Goal: Task Accomplishment & Management: Use online tool/utility

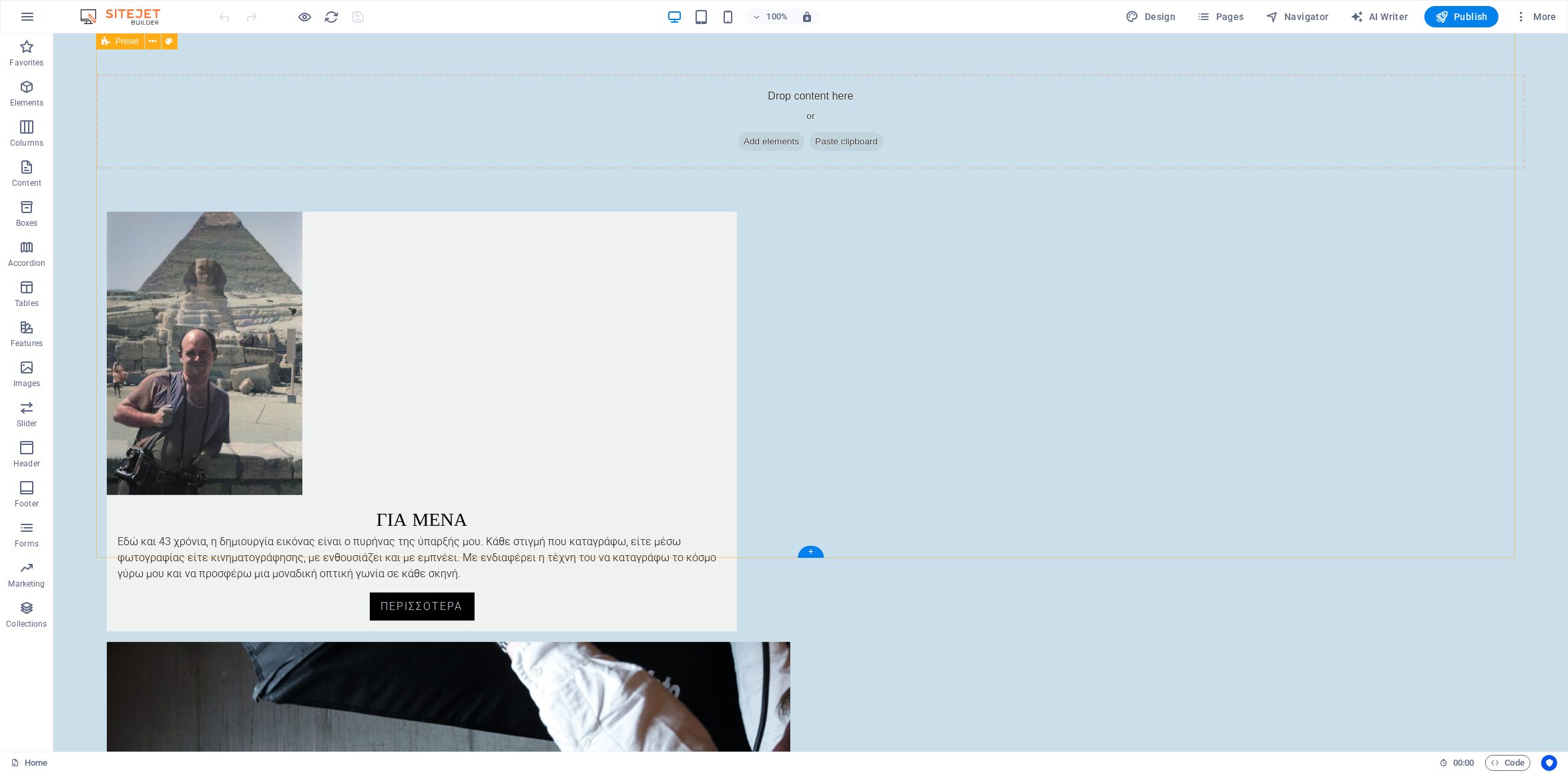
scroll to position [698, 0]
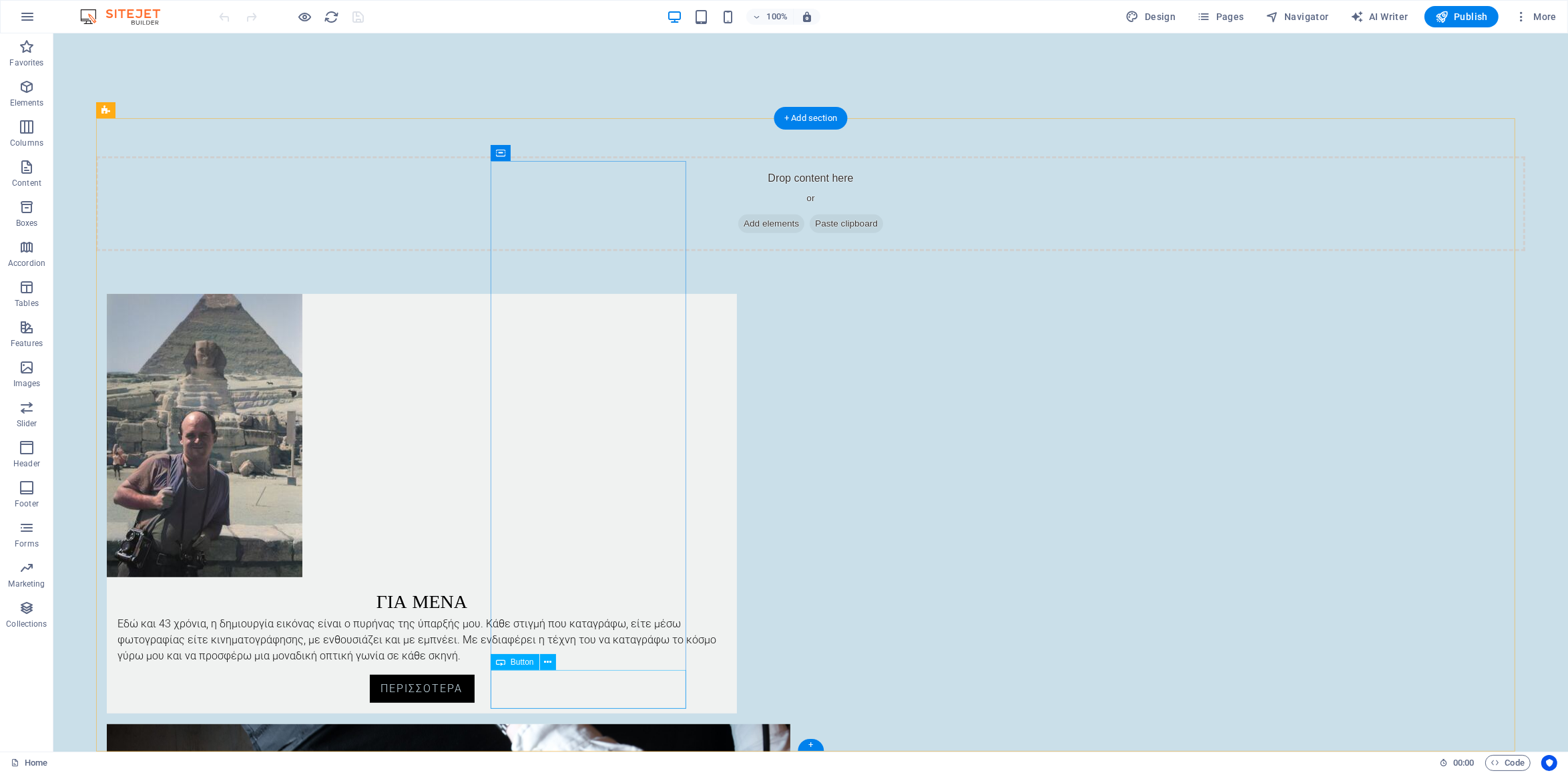
click at [557, 682] on div "Περισσοτερα" at bounding box center [422, 693] width 631 height 39
click at [583, 688] on div "Περισσοτερα" at bounding box center [422, 693] width 631 height 39
click at [616, 687] on div "Περισσοτερα" at bounding box center [422, 693] width 631 height 39
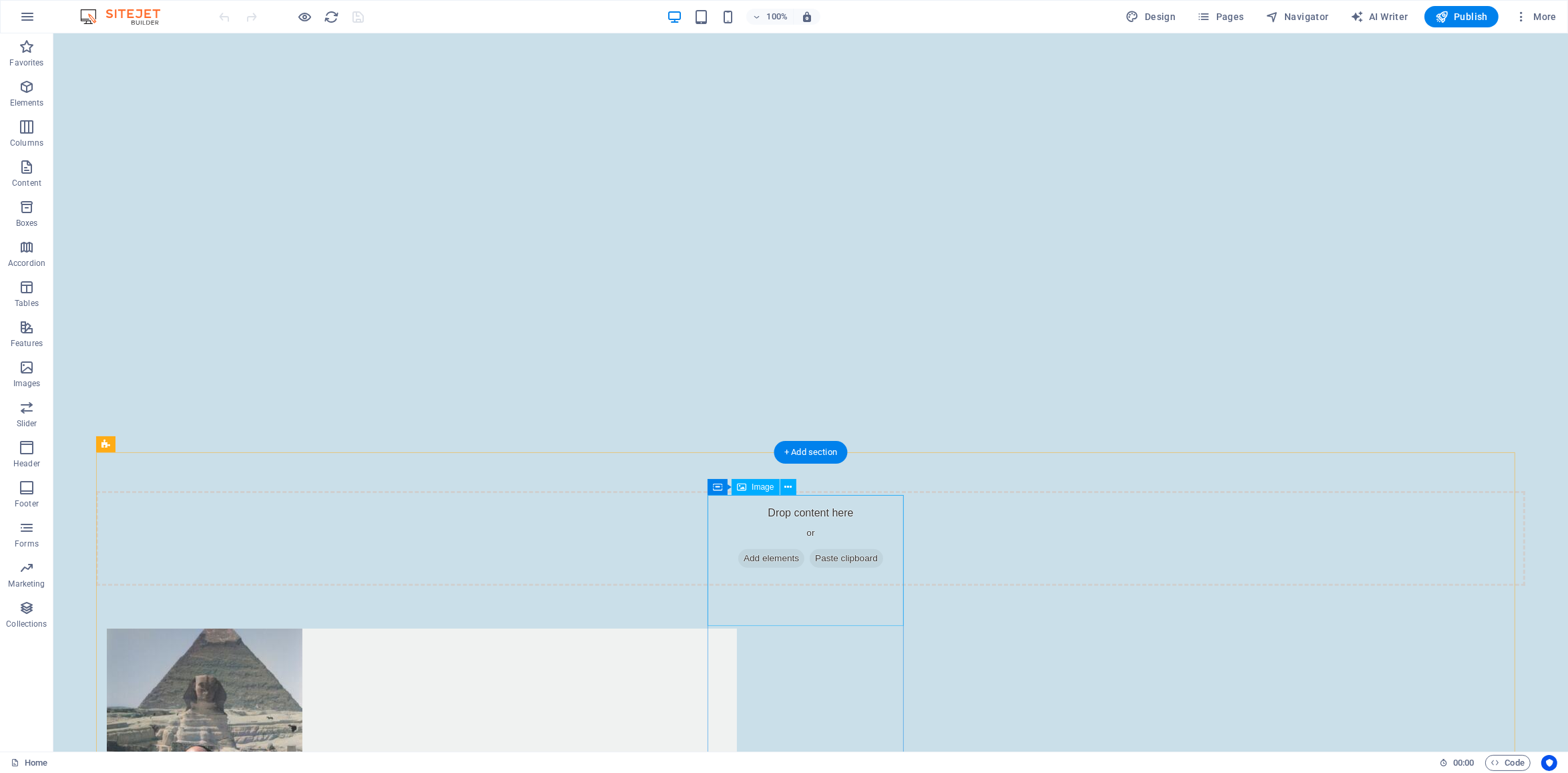
scroll to position [0, 0]
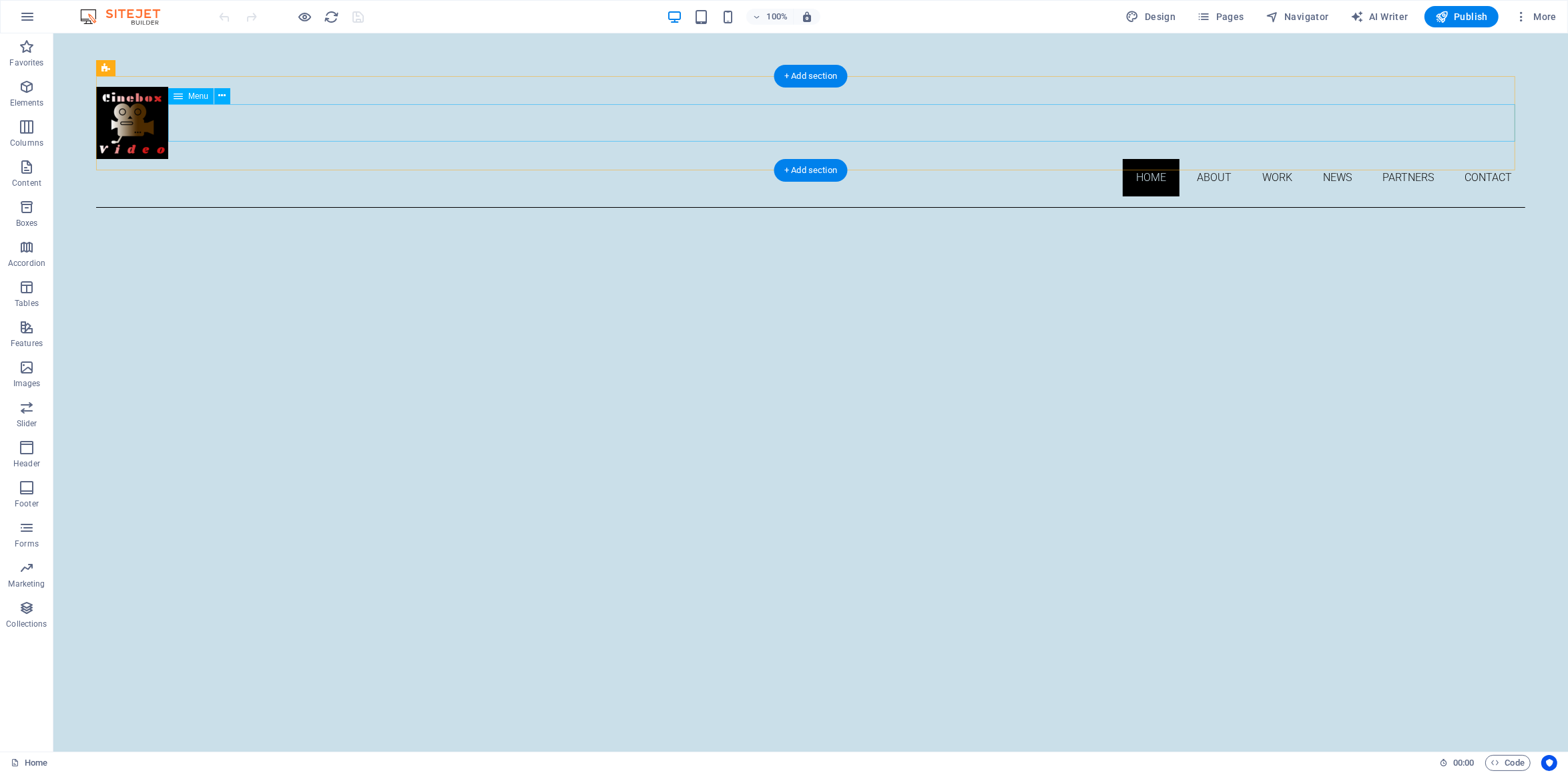
click at [1206, 159] on nav "Home About Work News Partners Contact" at bounding box center [810, 177] width 1429 height 38
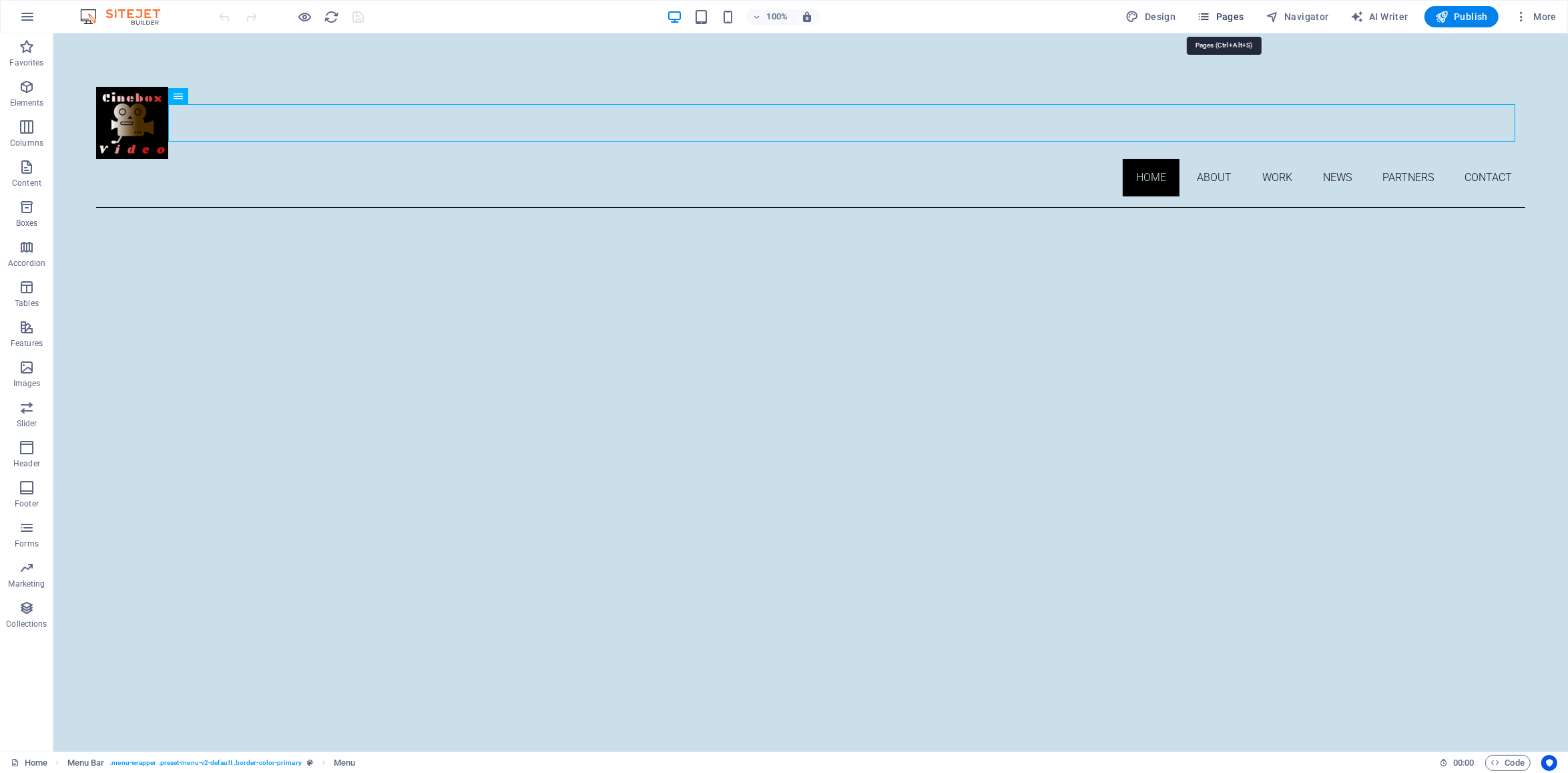
click at [1238, 15] on span "Pages" at bounding box center [1220, 17] width 47 height 14
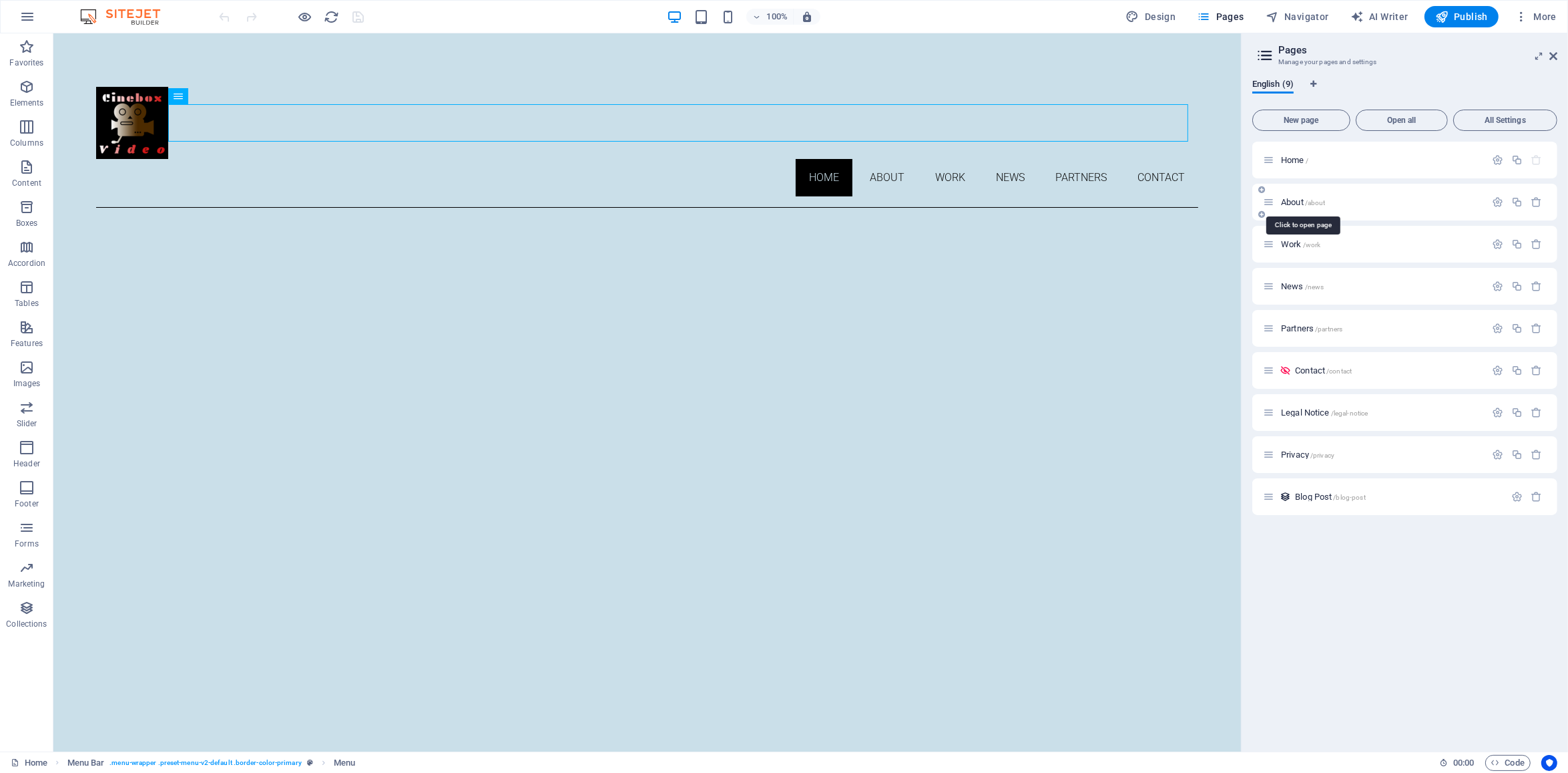
click at [1296, 201] on span "About /about" at bounding box center [1303, 202] width 45 height 10
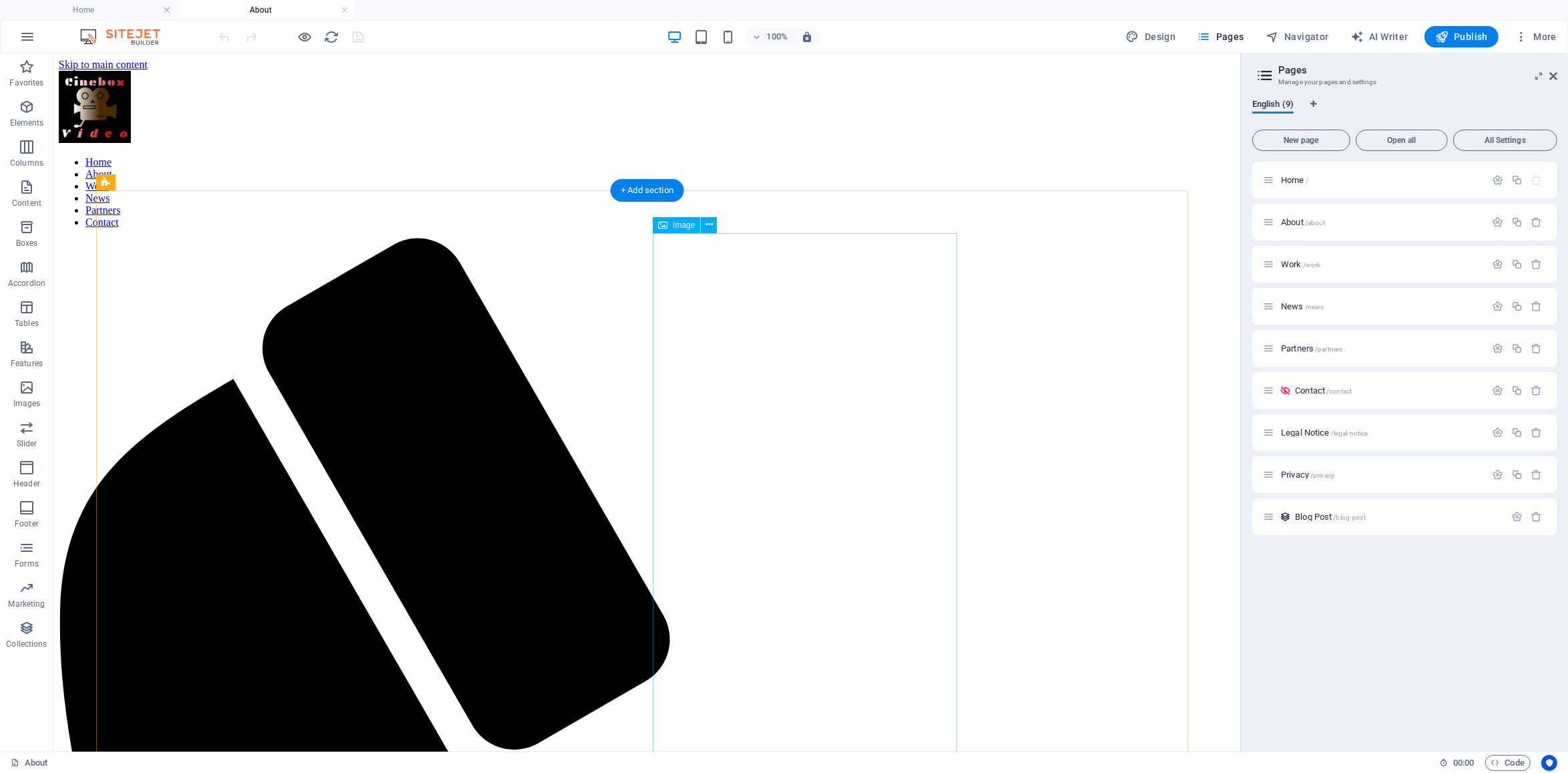
select select "%"
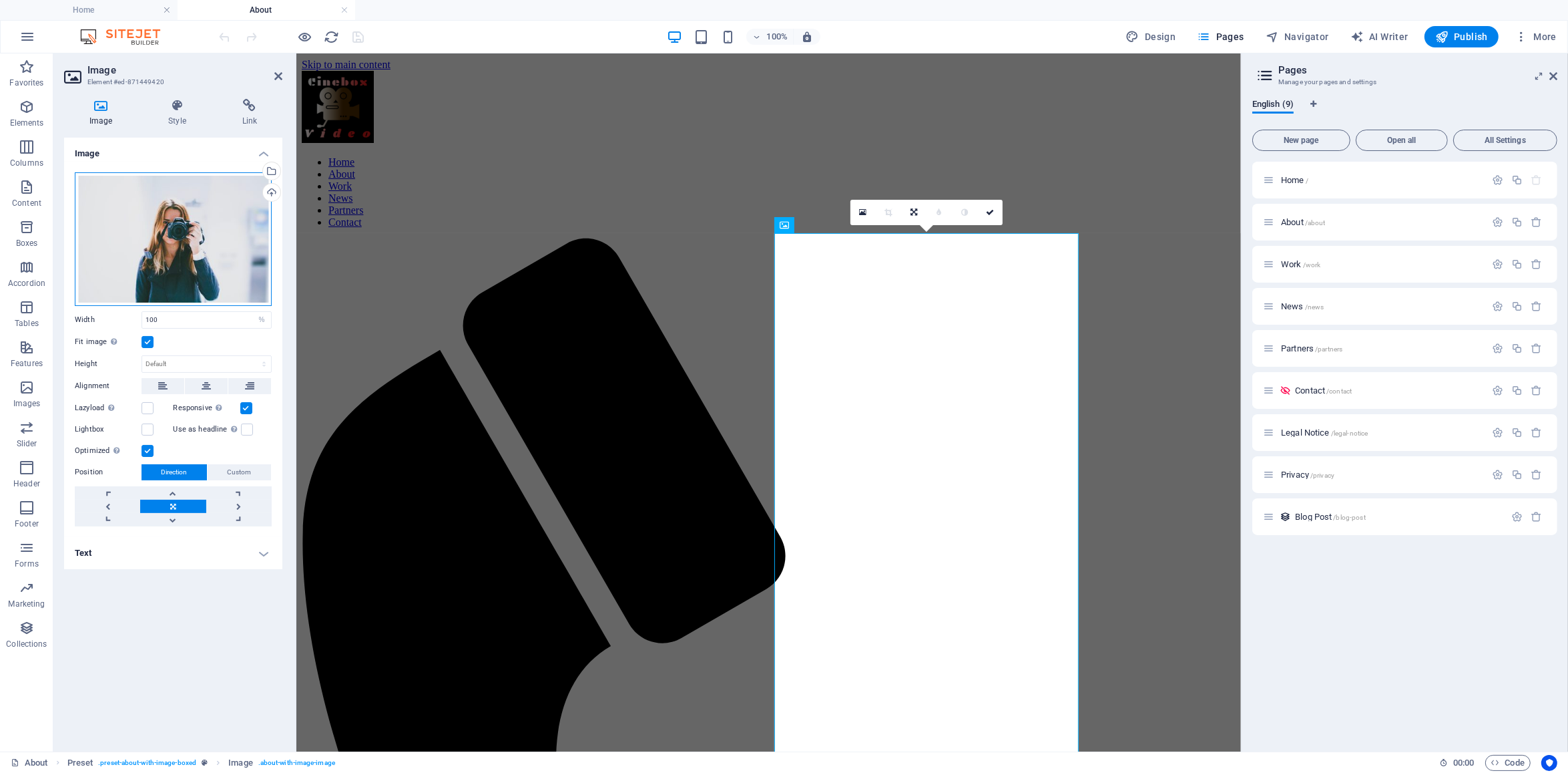
click at [204, 228] on div "Drag files here, click to choose files or select files from Files or our free s…" at bounding box center [173, 239] width 197 height 134
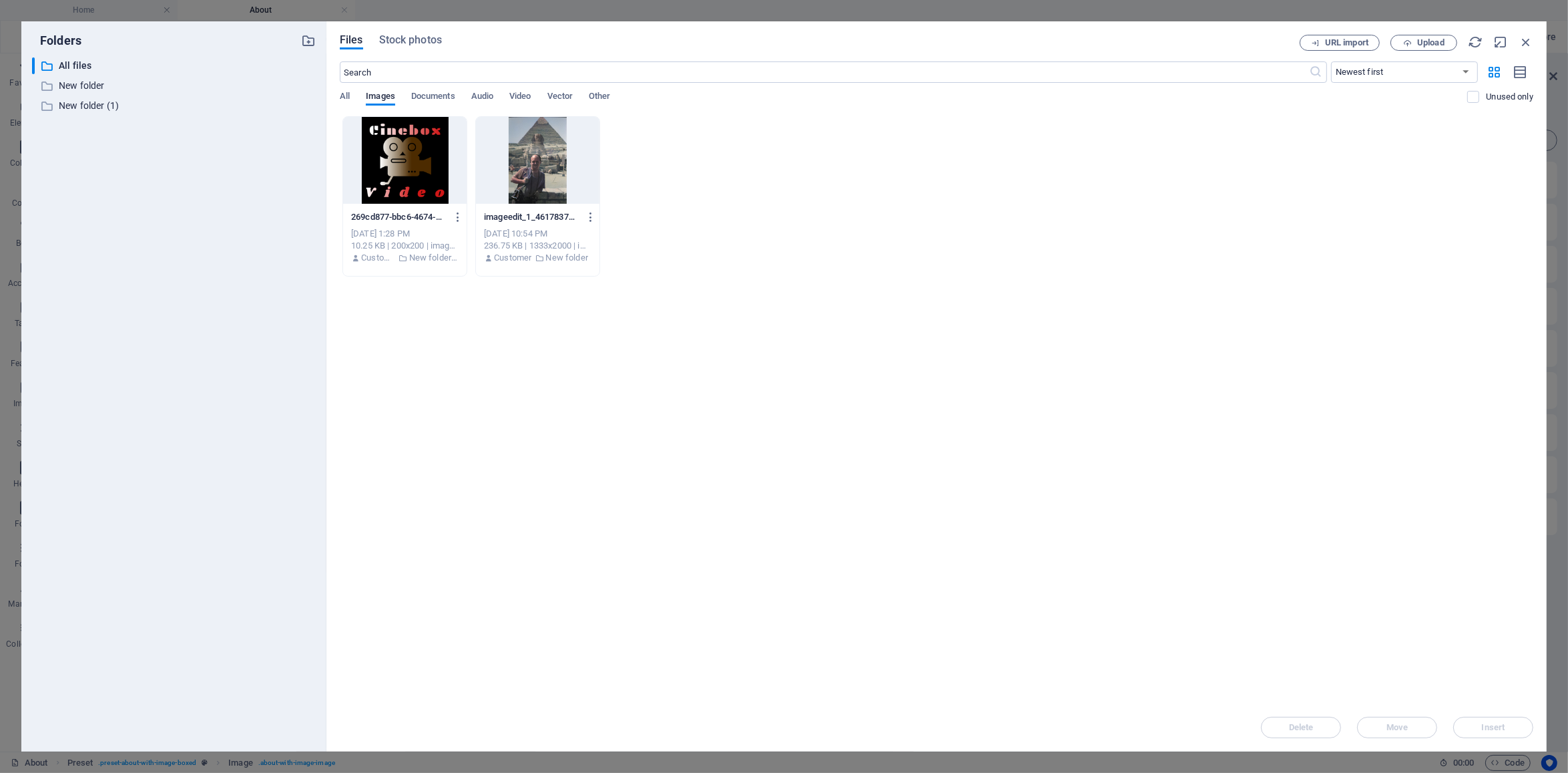
click at [298, 45] on div "Folders" at bounding box center [173, 40] width 284 height 17
click at [307, 40] on icon "button" at bounding box center [308, 40] width 15 height 15
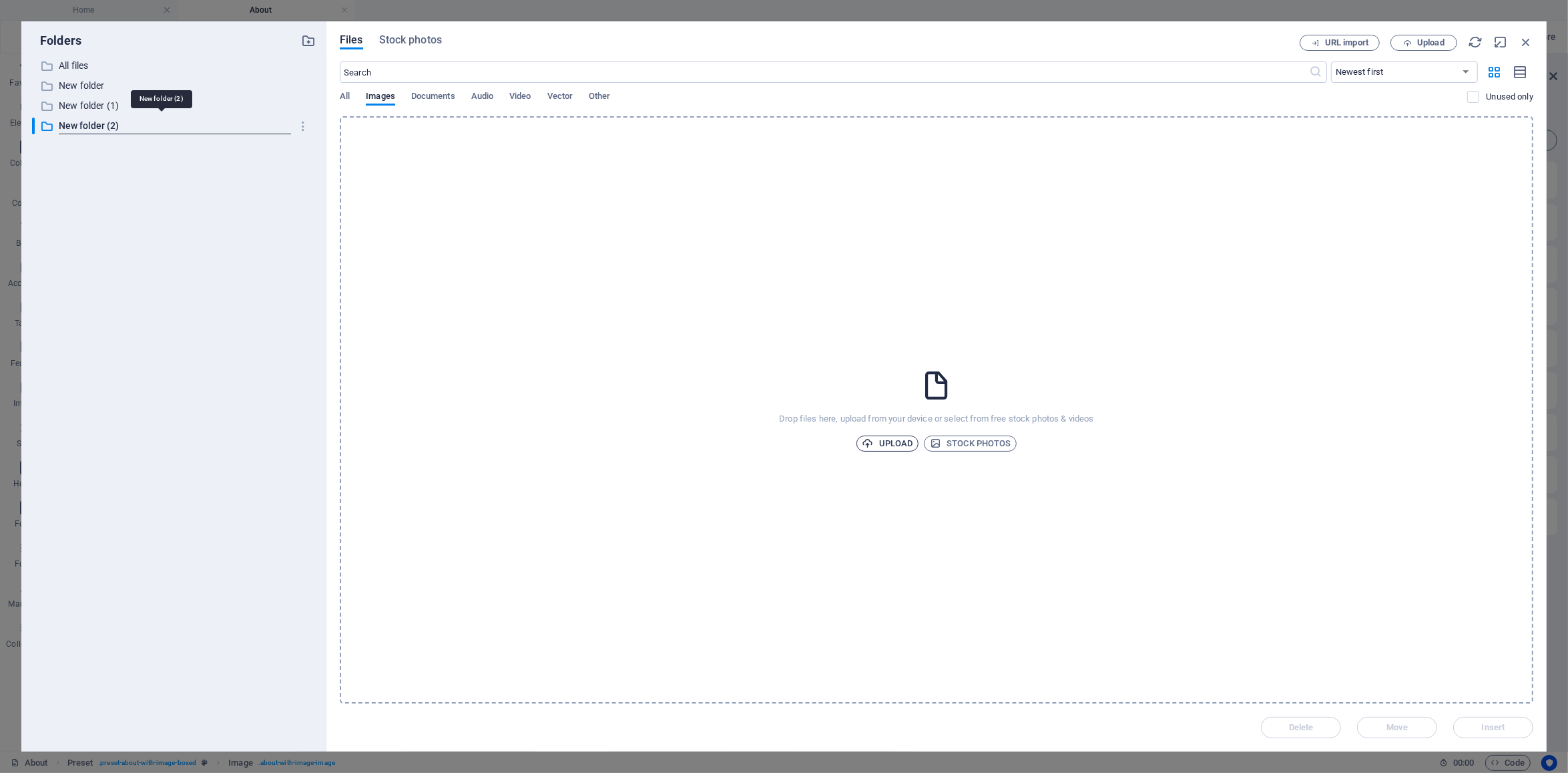
click at [889, 446] on span "Upload" at bounding box center [888, 443] width 51 height 16
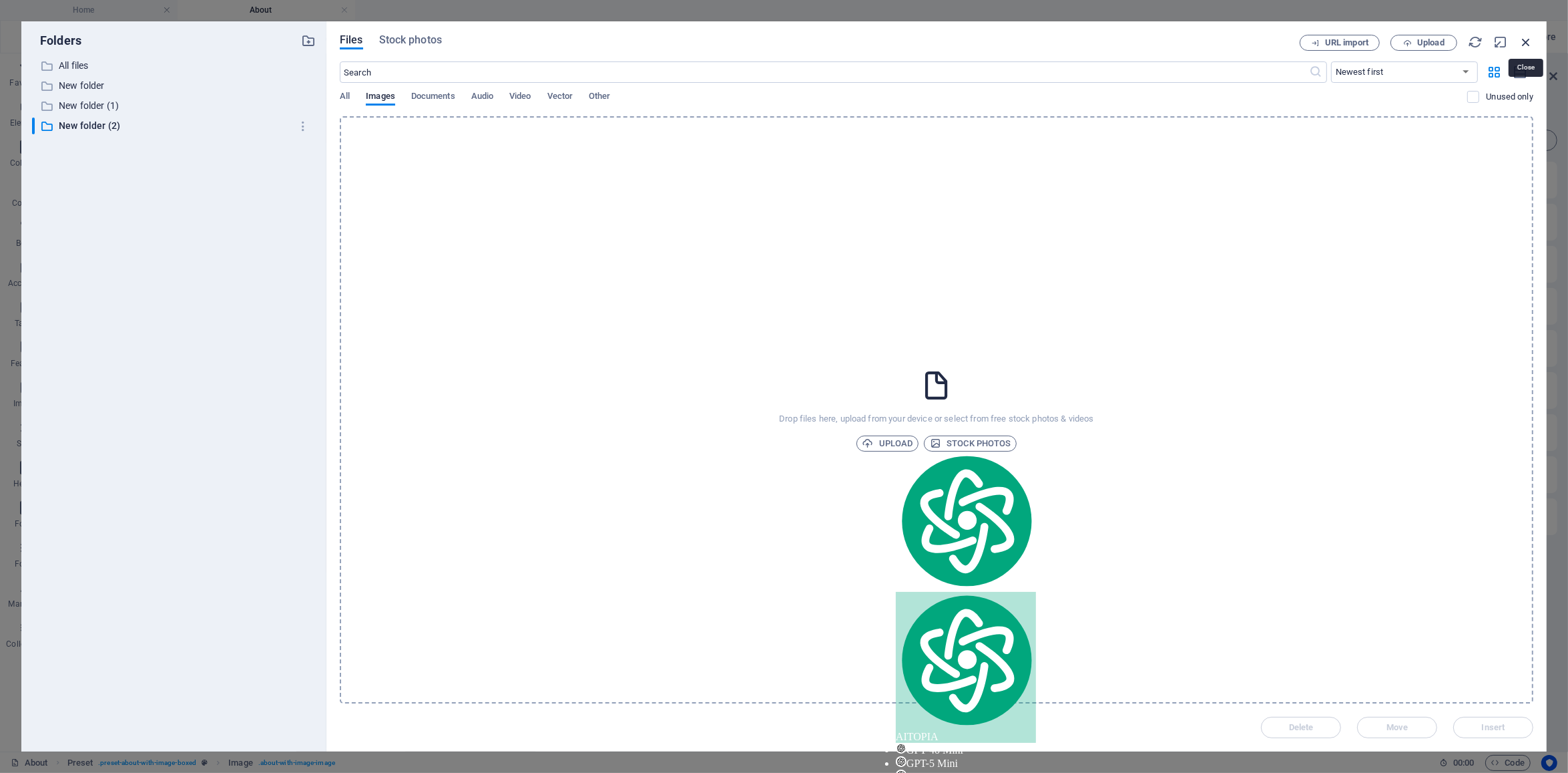
click at [1531, 43] on icon "button" at bounding box center [1526, 42] width 15 height 15
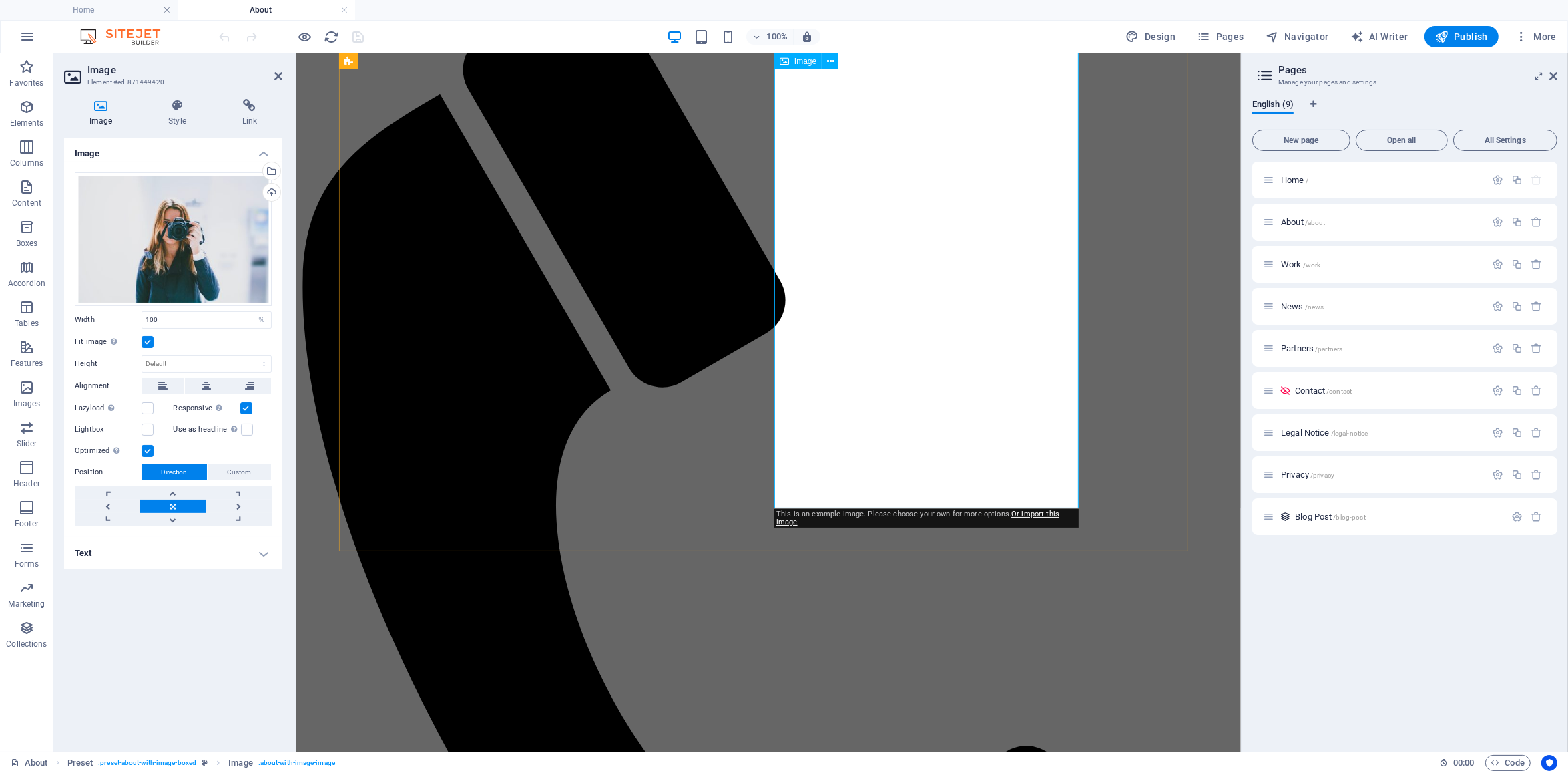
scroll to position [56, 0]
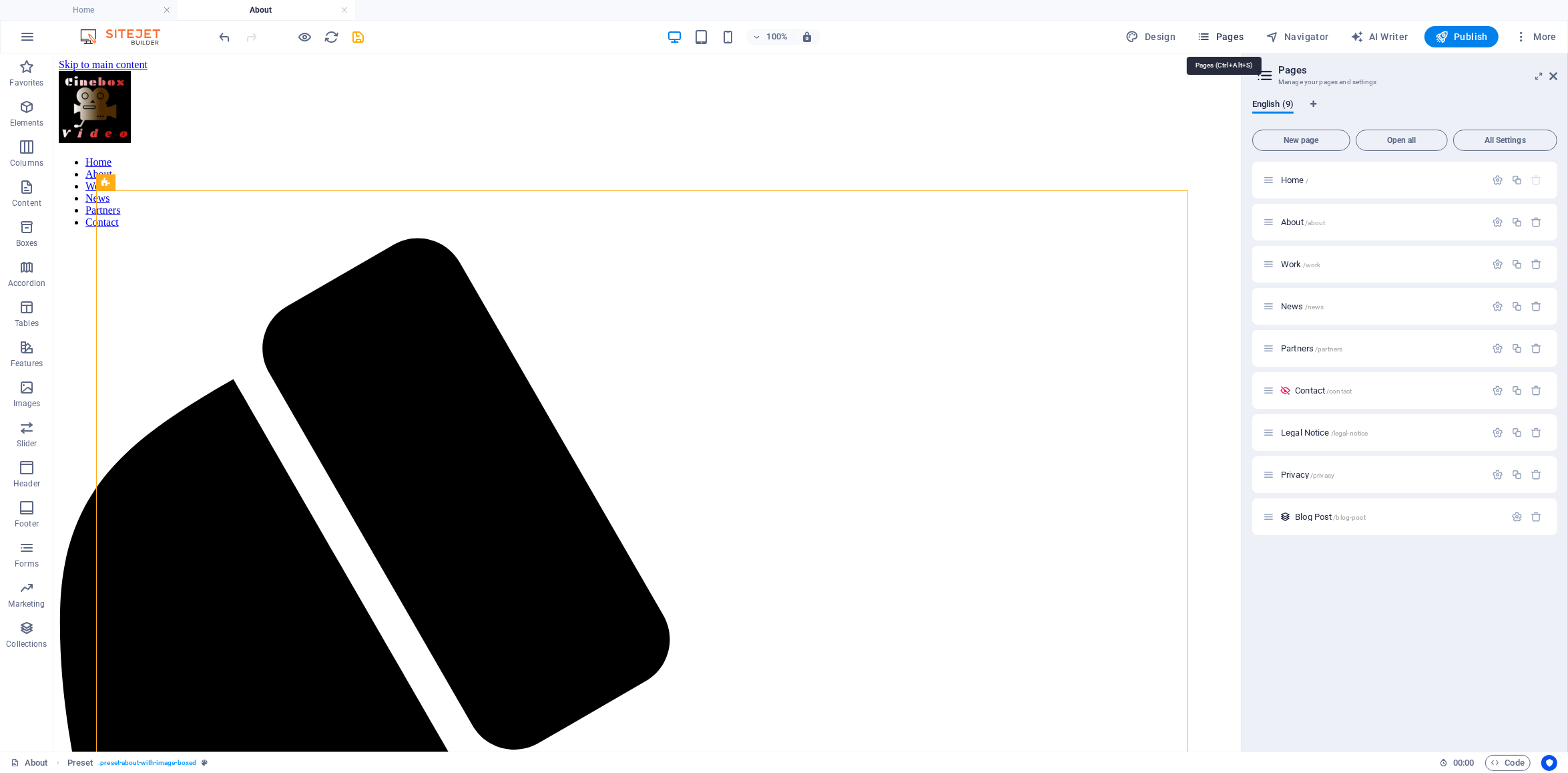
click at [1233, 38] on span "Pages" at bounding box center [1220, 37] width 47 height 14
click at [1299, 271] on div "Work /work" at bounding box center [1373, 264] width 222 height 15
click at [1303, 260] on span "Work /work" at bounding box center [1301, 264] width 39 height 10
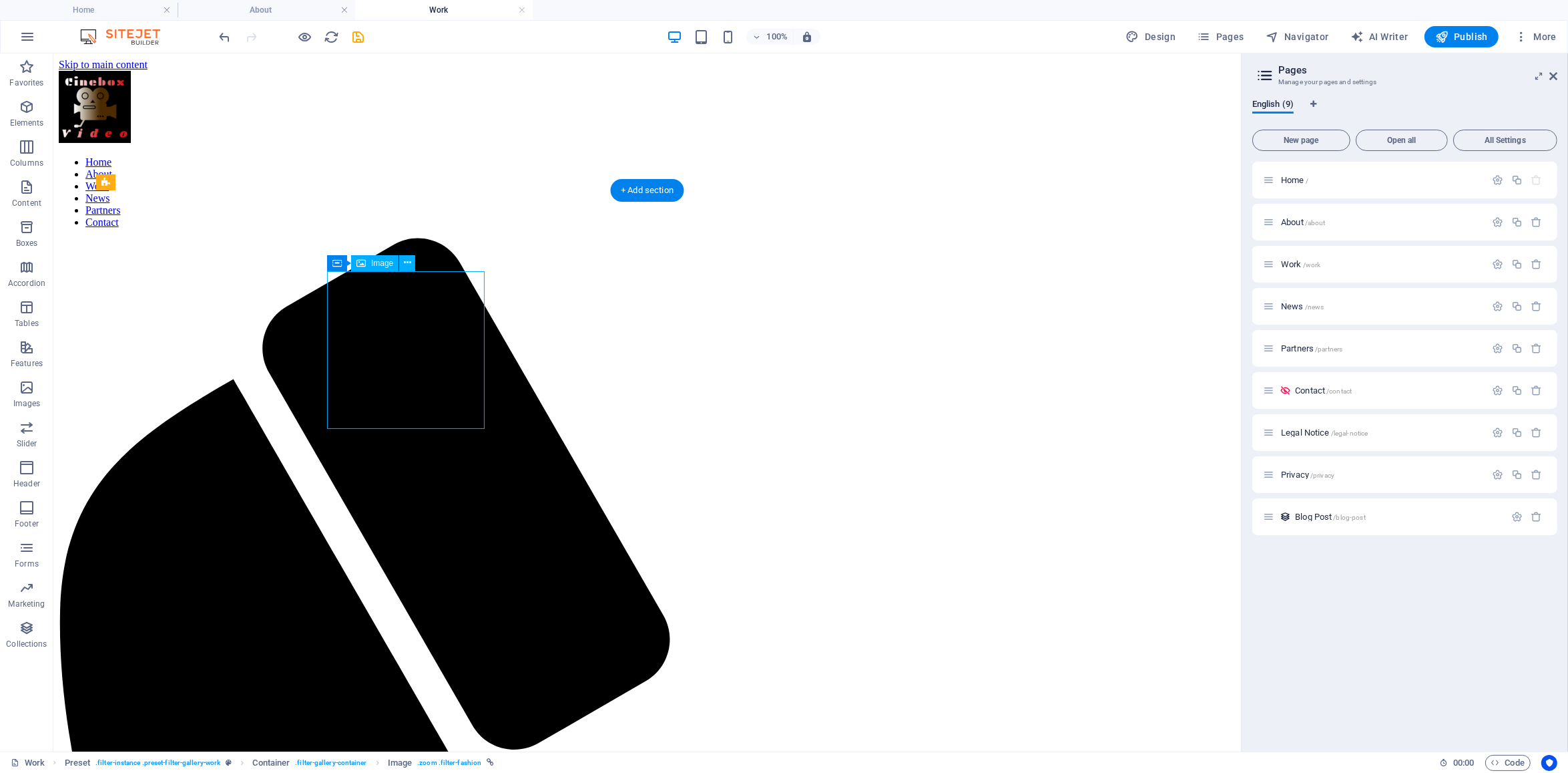
select select "%"
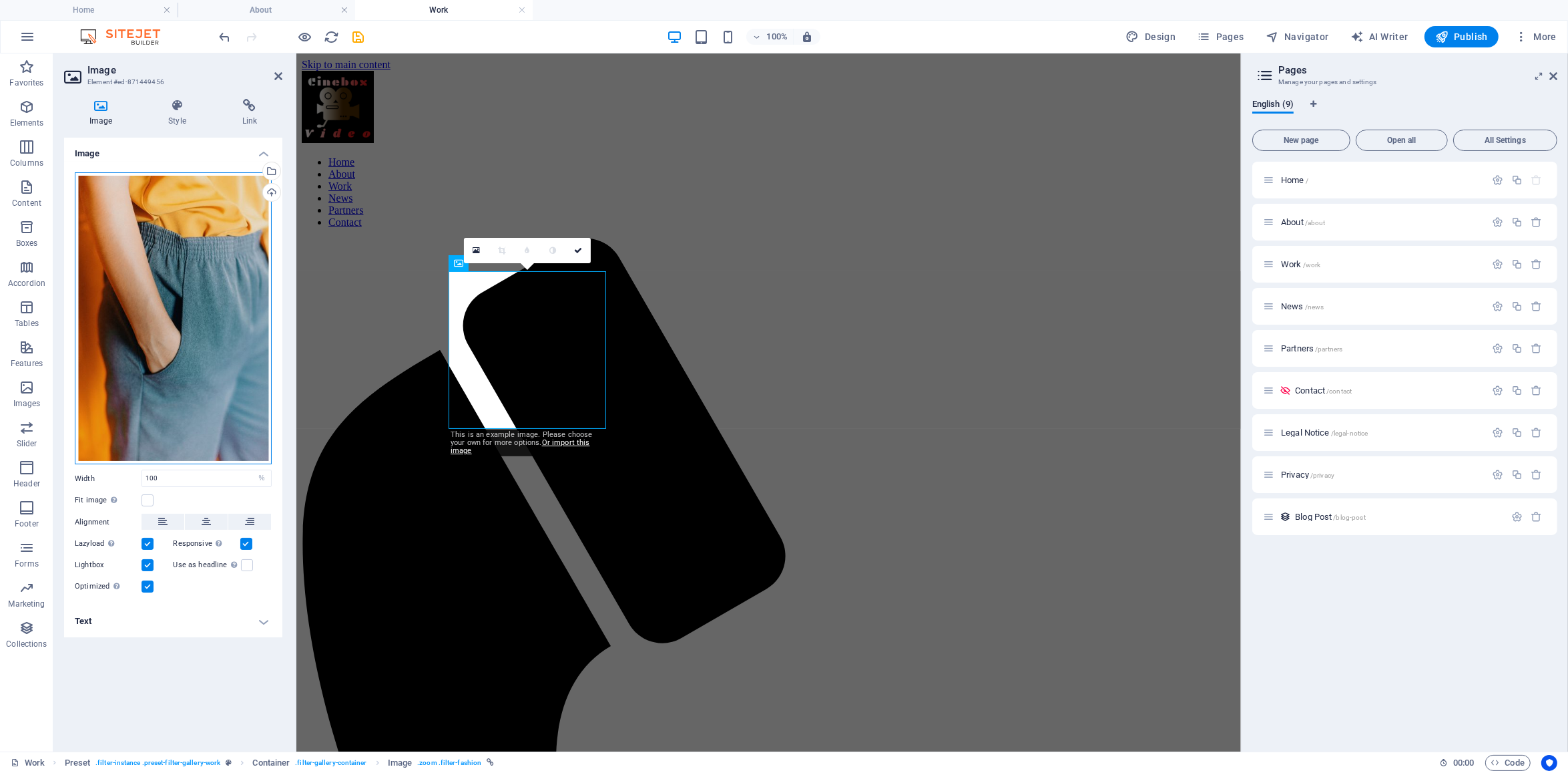
click at [129, 236] on div "Drag files here, click to choose files or select files from Files or our free s…" at bounding box center [173, 318] width 197 height 292
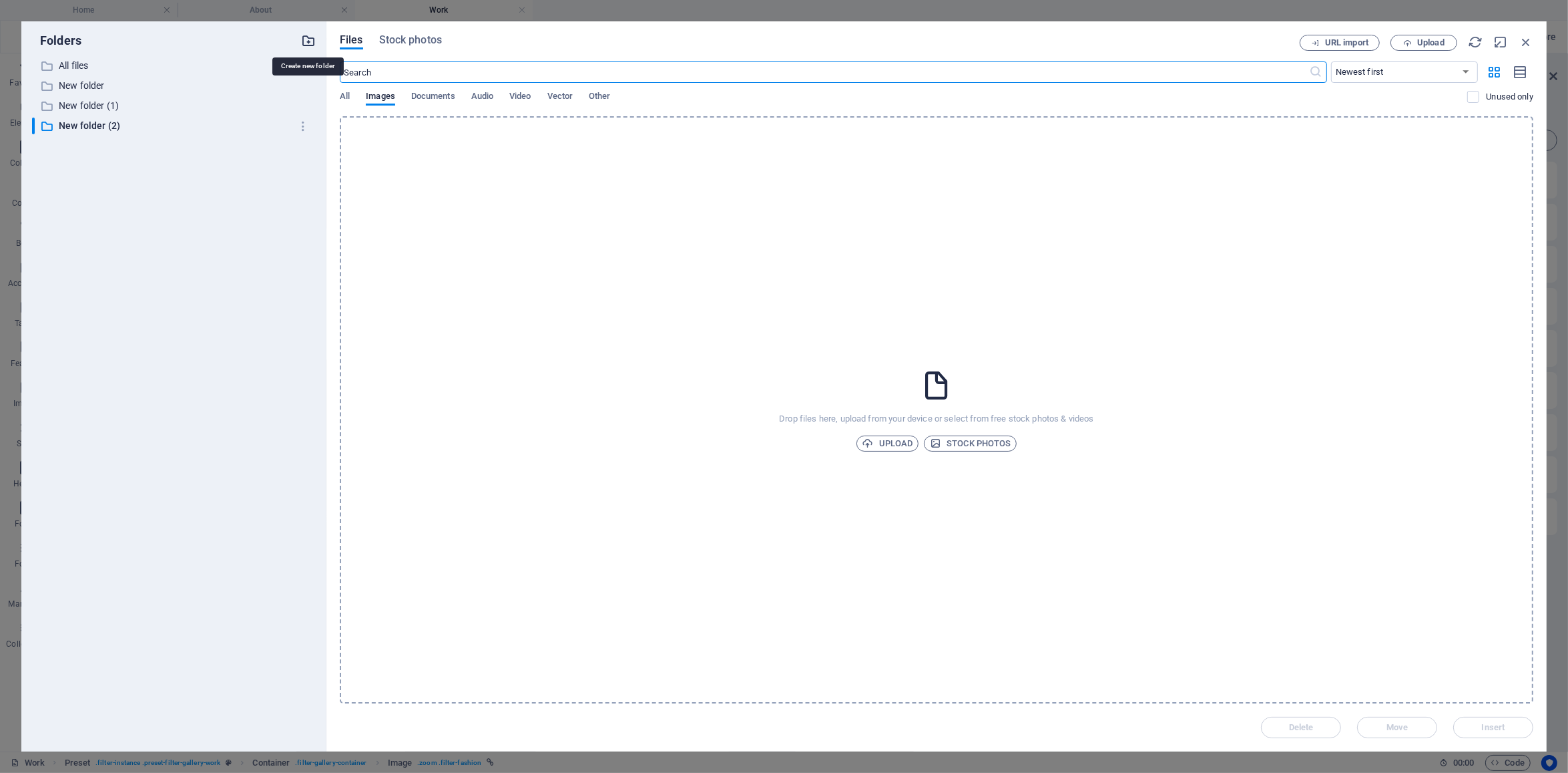
click at [308, 38] on icon "button" at bounding box center [308, 40] width 15 height 15
click at [311, 35] on icon "button" at bounding box center [308, 40] width 15 height 15
click at [183, 259] on div "​ All files All files ​ New folder New folder ​ New folder (1) New folder (1) ​…" at bounding box center [173, 398] width 284 height 683
click at [305, 162] on icon "button" at bounding box center [303, 166] width 14 height 14
click at [315, 271] on h6 "Delete" at bounding box center [315, 264] width 38 height 16
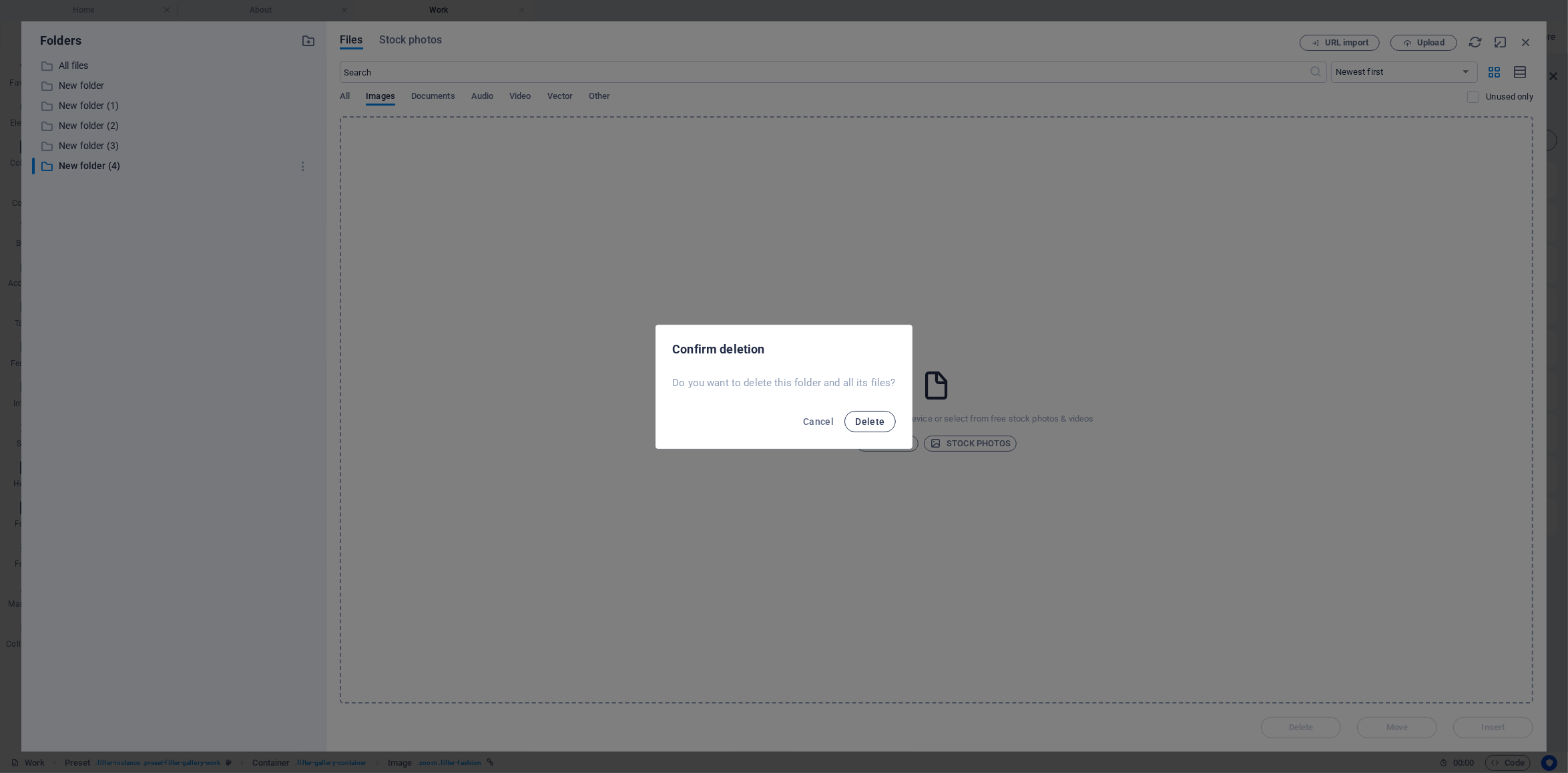
click at [857, 420] on span "Delete" at bounding box center [870, 421] width 29 height 10
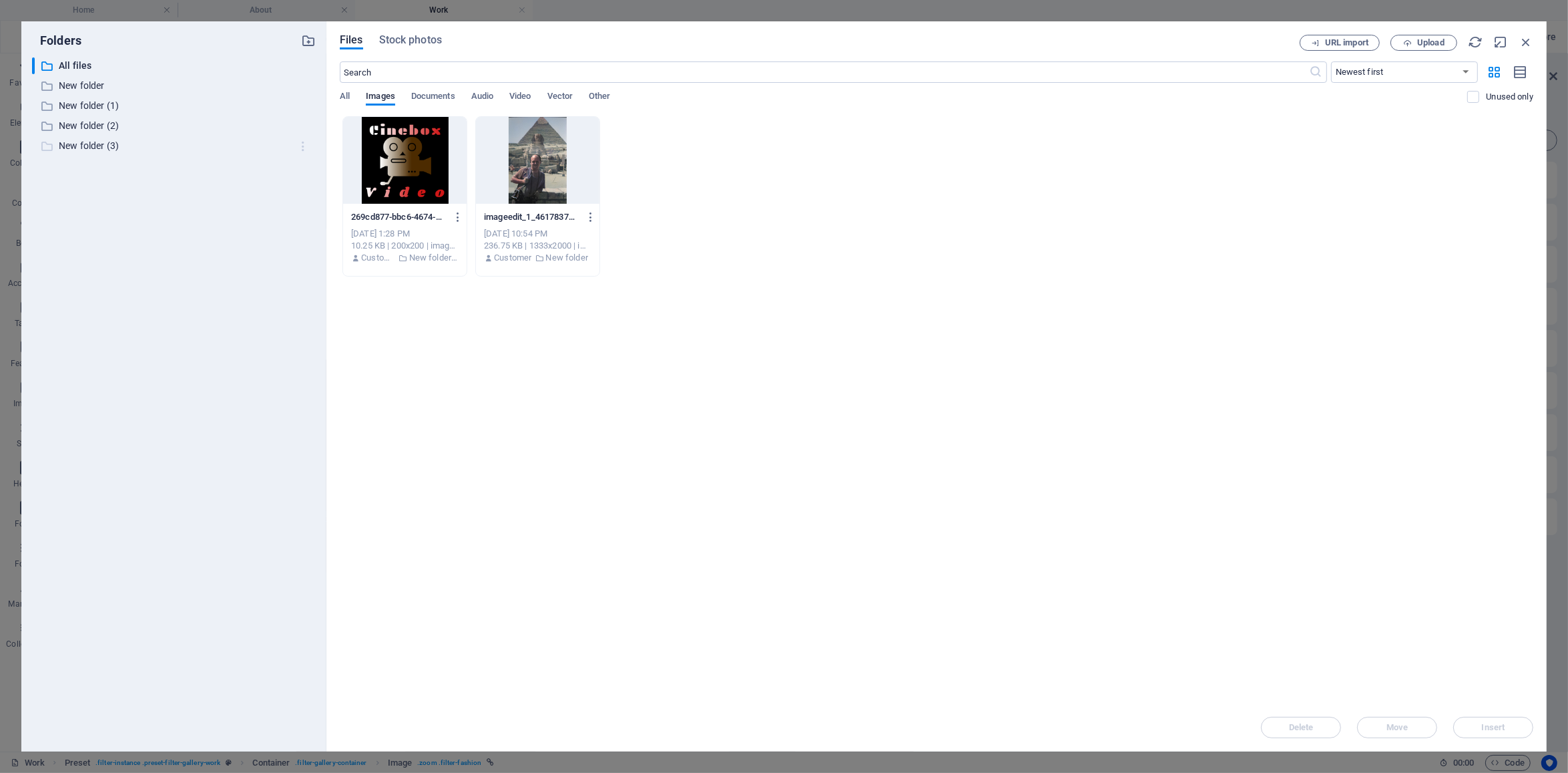
click at [307, 143] on icon "button" at bounding box center [303, 147] width 14 height 14
click at [306, 248] on h6 "Delete" at bounding box center [315, 244] width 38 height 16
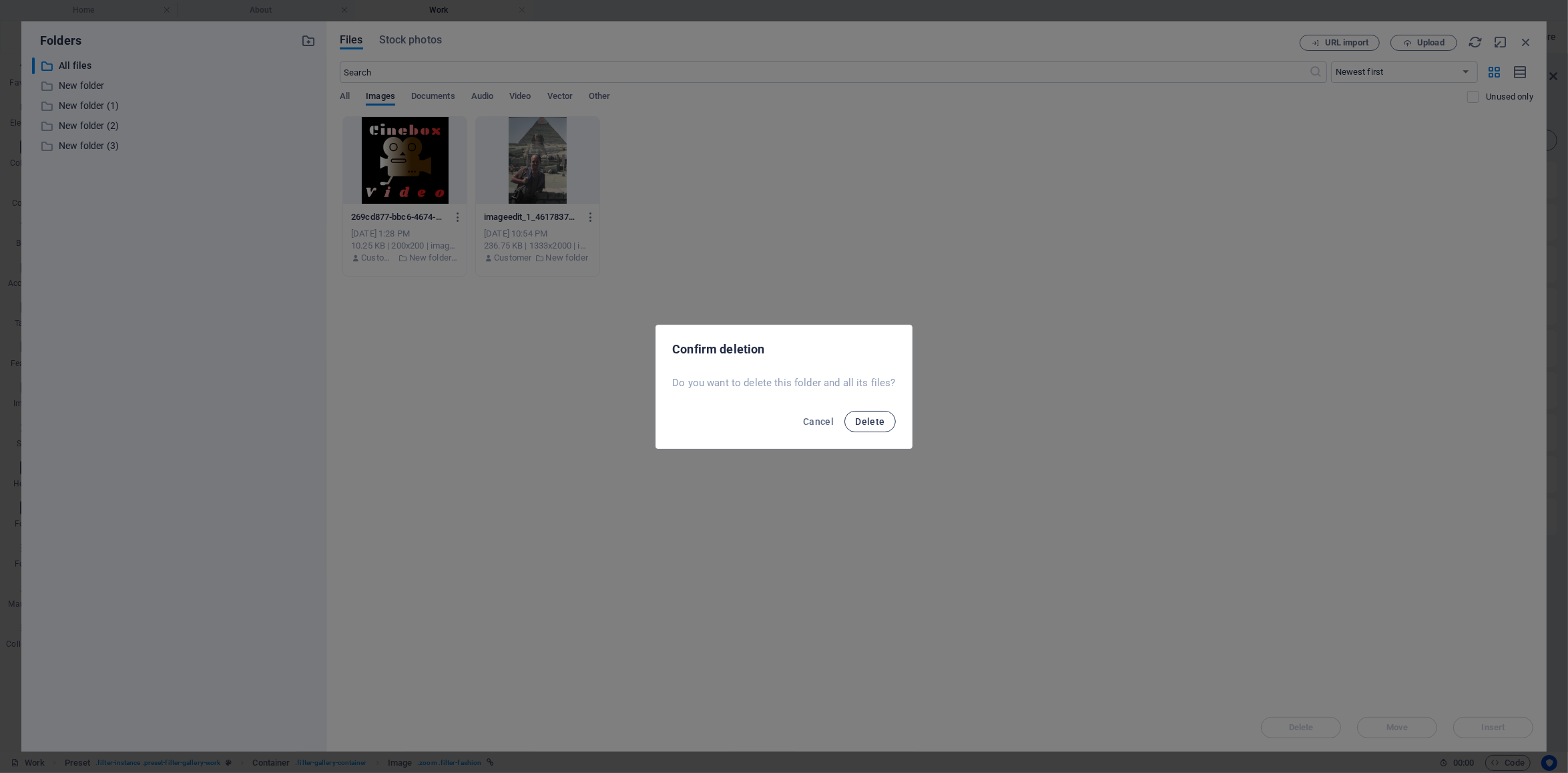
click at [865, 427] on button "Delete" at bounding box center [870, 421] width 51 height 21
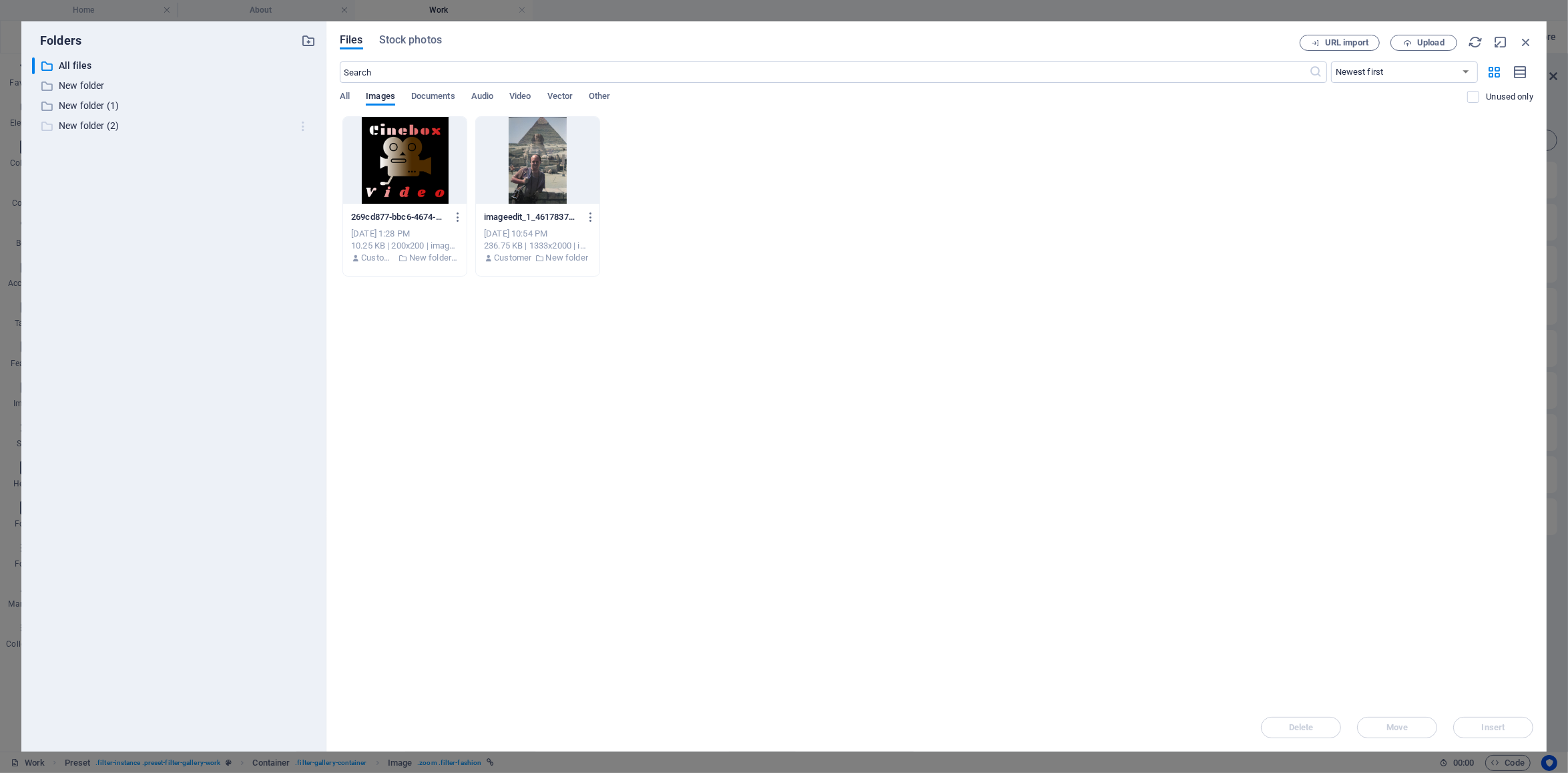
click at [306, 119] on icon "button" at bounding box center [303, 126] width 14 height 14
click at [308, 225] on h6 "Delete" at bounding box center [315, 224] width 38 height 16
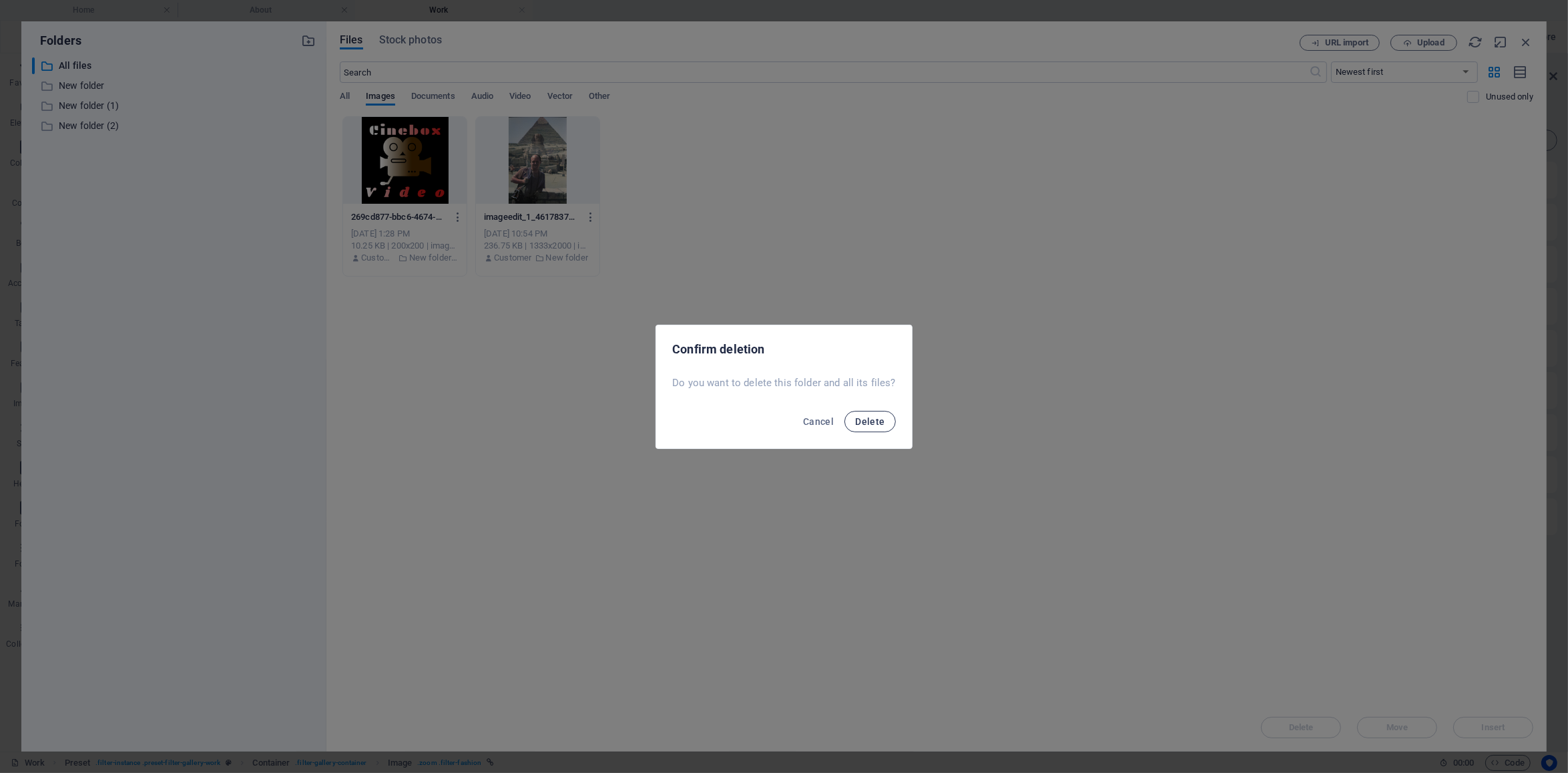
click at [878, 419] on span "Delete" at bounding box center [870, 421] width 29 height 10
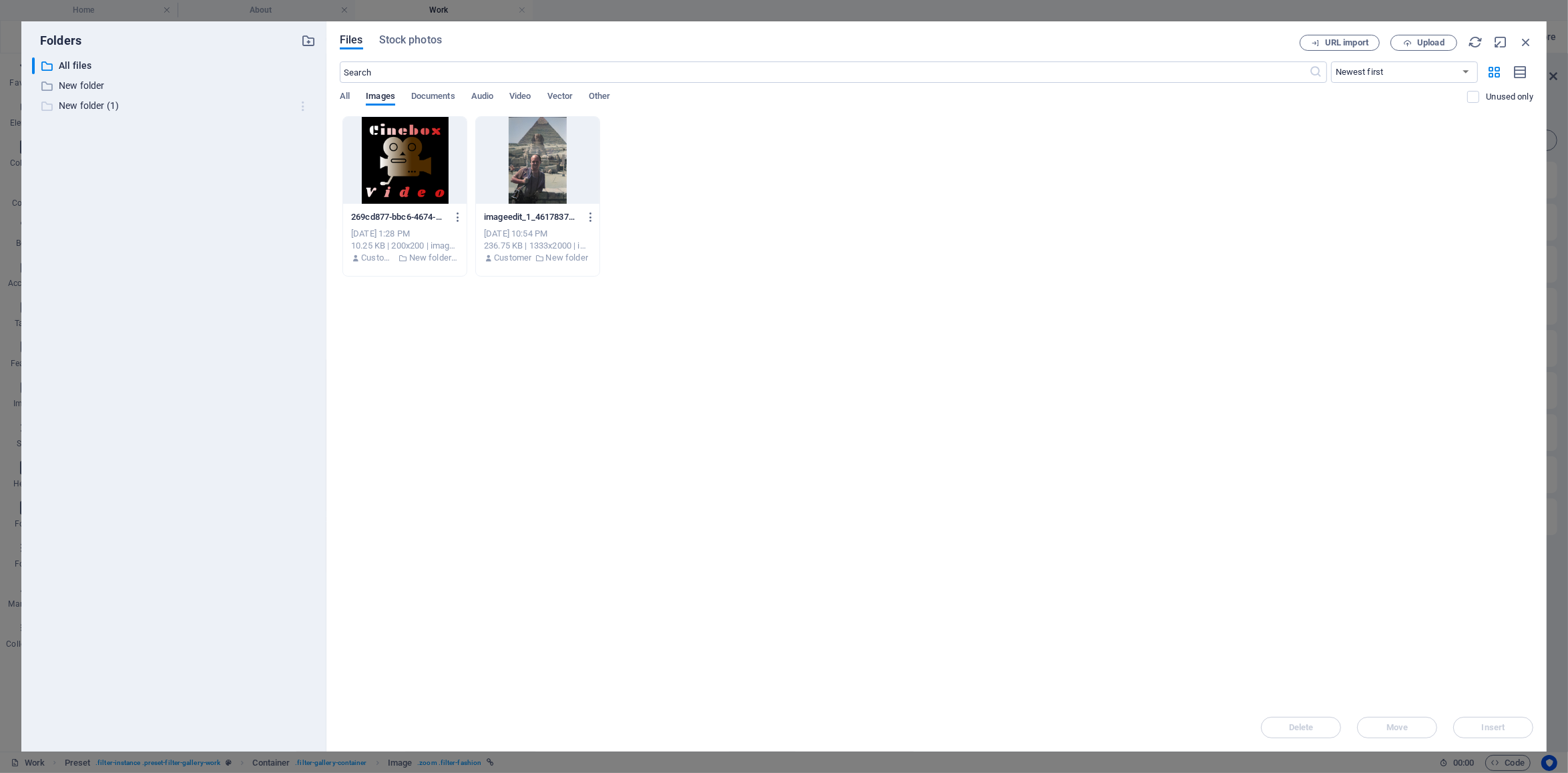
click at [306, 104] on icon "button" at bounding box center [303, 106] width 14 height 14
click at [302, 207] on h6 "Delete" at bounding box center [315, 204] width 38 height 16
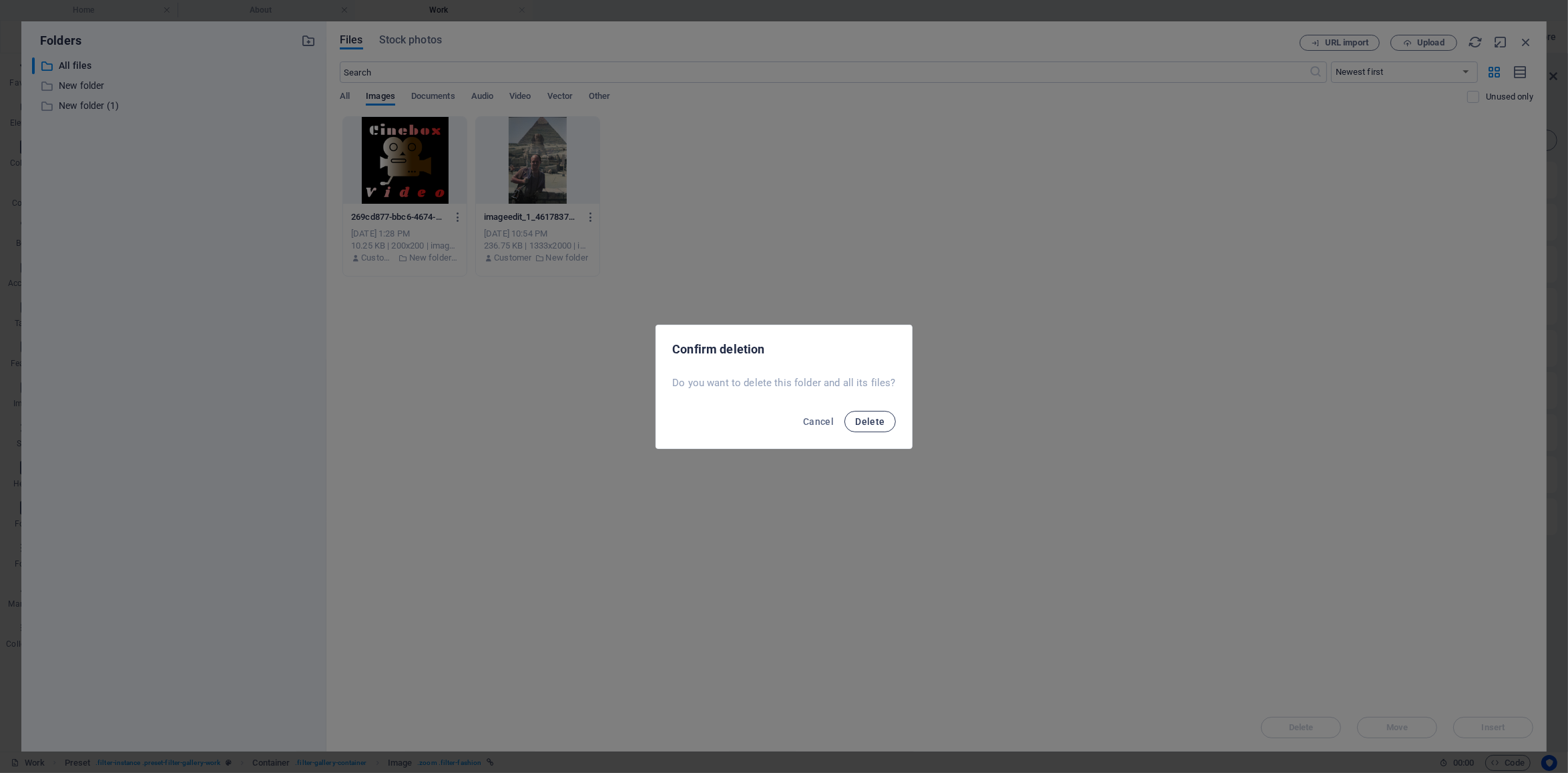
click at [867, 426] on span "Delete" at bounding box center [870, 421] width 29 height 10
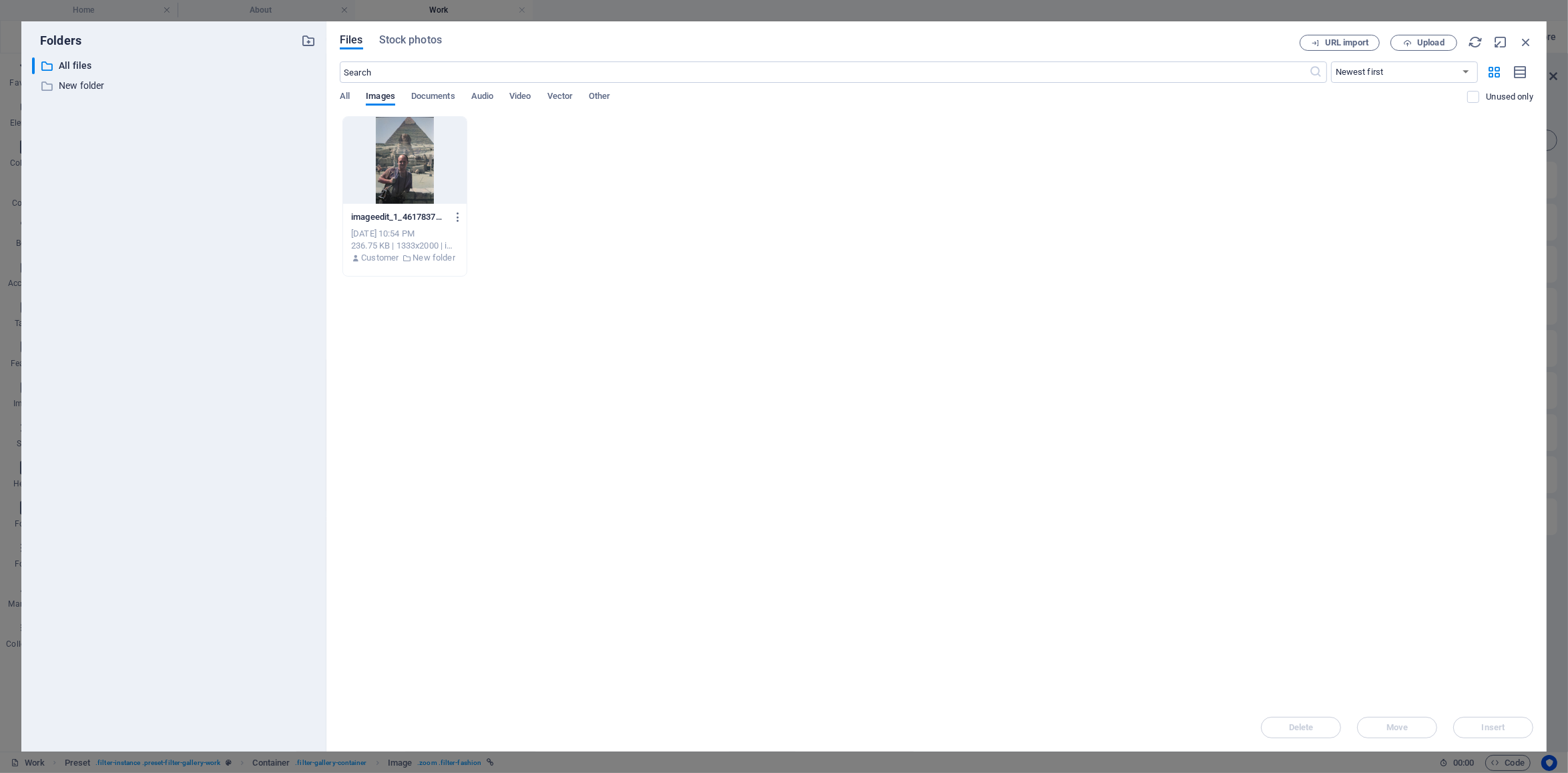
click at [805, 267] on div "imageedit_1_4617837970-Jvl4G91XJFVefiWSg0ZWWA.jpg imageedit_1_4617837970-Jvl4G9…" at bounding box center [937, 196] width 1194 height 160
click at [96, 81] on p "New folder" at bounding box center [175, 86] width 232 height 15
click at [303, 85] on icon "button" at bounding box center [303, 87] width 14 height 14
drag, startPoint x: 859, startPoint y: 219, endPoint x: 863, endPoint y: 225, distance: 7.2
click at [860, 219] on div at bounding box center [784, 386] width 1568 height 773
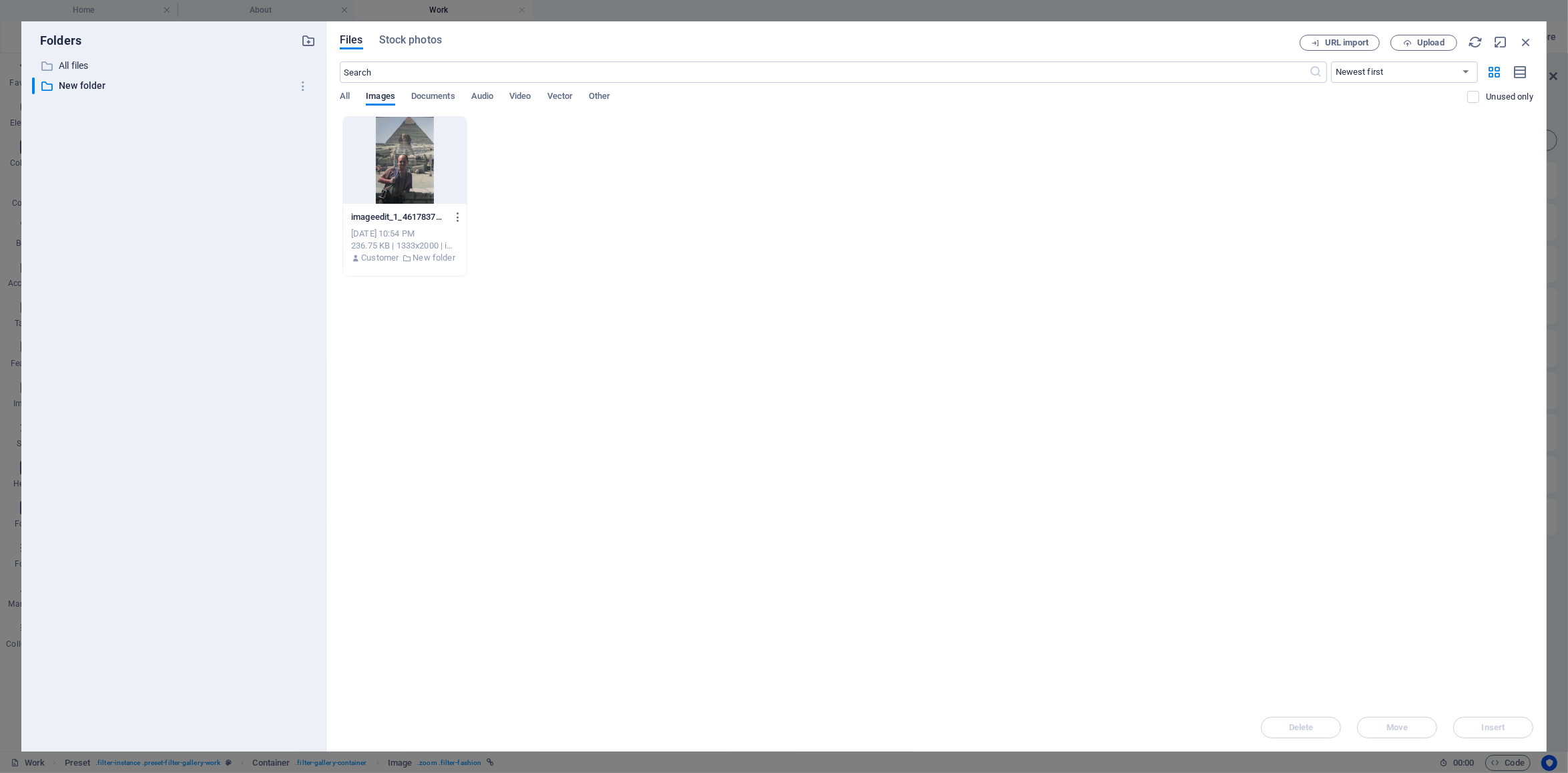
click at [863, 225] on div "imageedit_1_4617837970-Jvl4G91XJFVefiWSg0ZWWA.jpg imageedit_1_4617837970-Jvl4G9…" at bounding box center [937, 196] width 1194 height 160
click at [1418, 39] on span "Upload" at bounding box center [1431, 42] width 27 height 8
click at [1435, 46] on span "Upload" at bounding box center [1431, 42] width 27 height 8
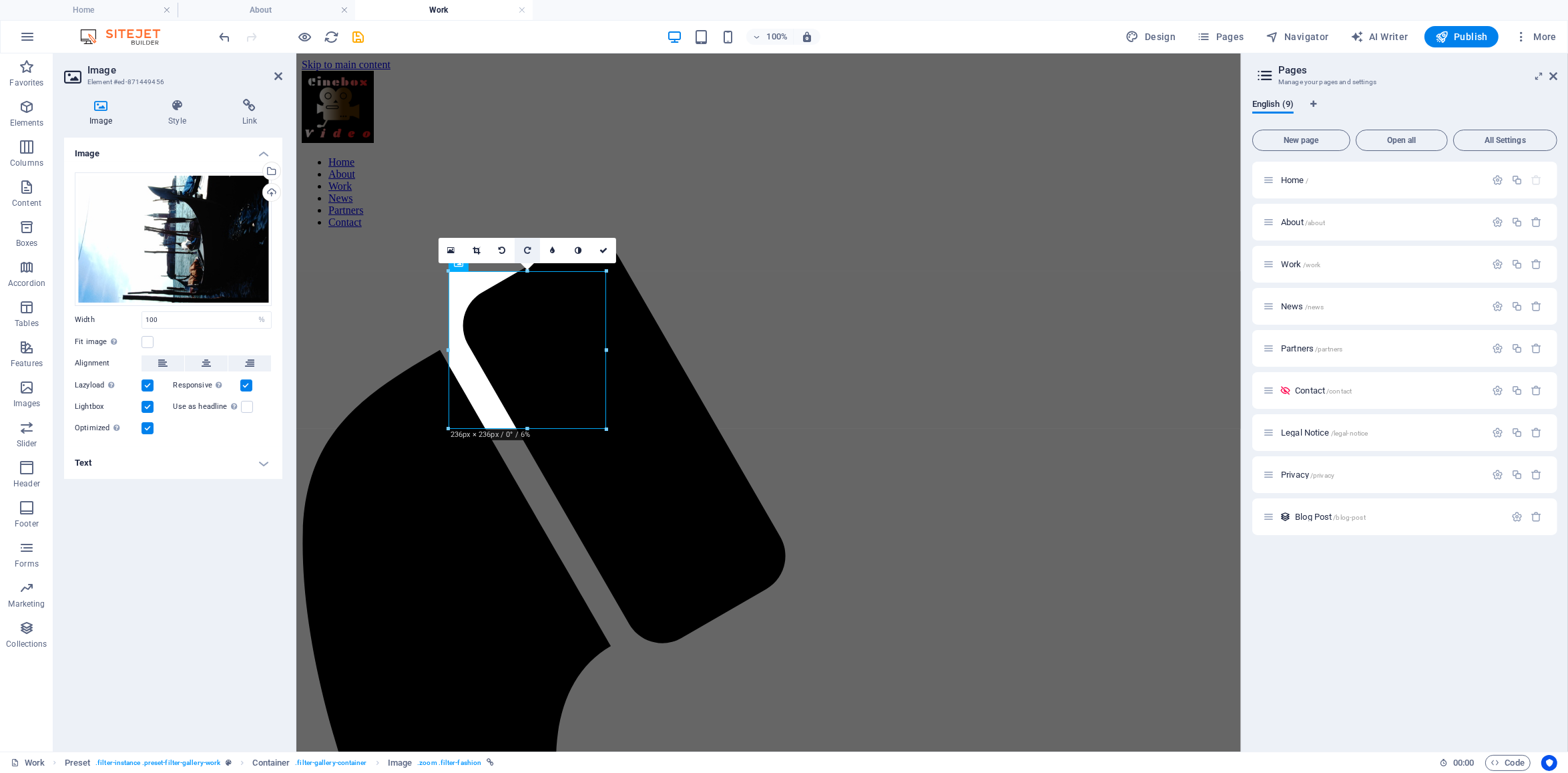
click at [535, 249] on link at bounding box center [528, 250] width 26 height 26
click at [532, 248] on link at bounding box center [528, 250] width 26 height 26
click at [500, 248] on icon at bounding box center [502, 250] width 7 height 8
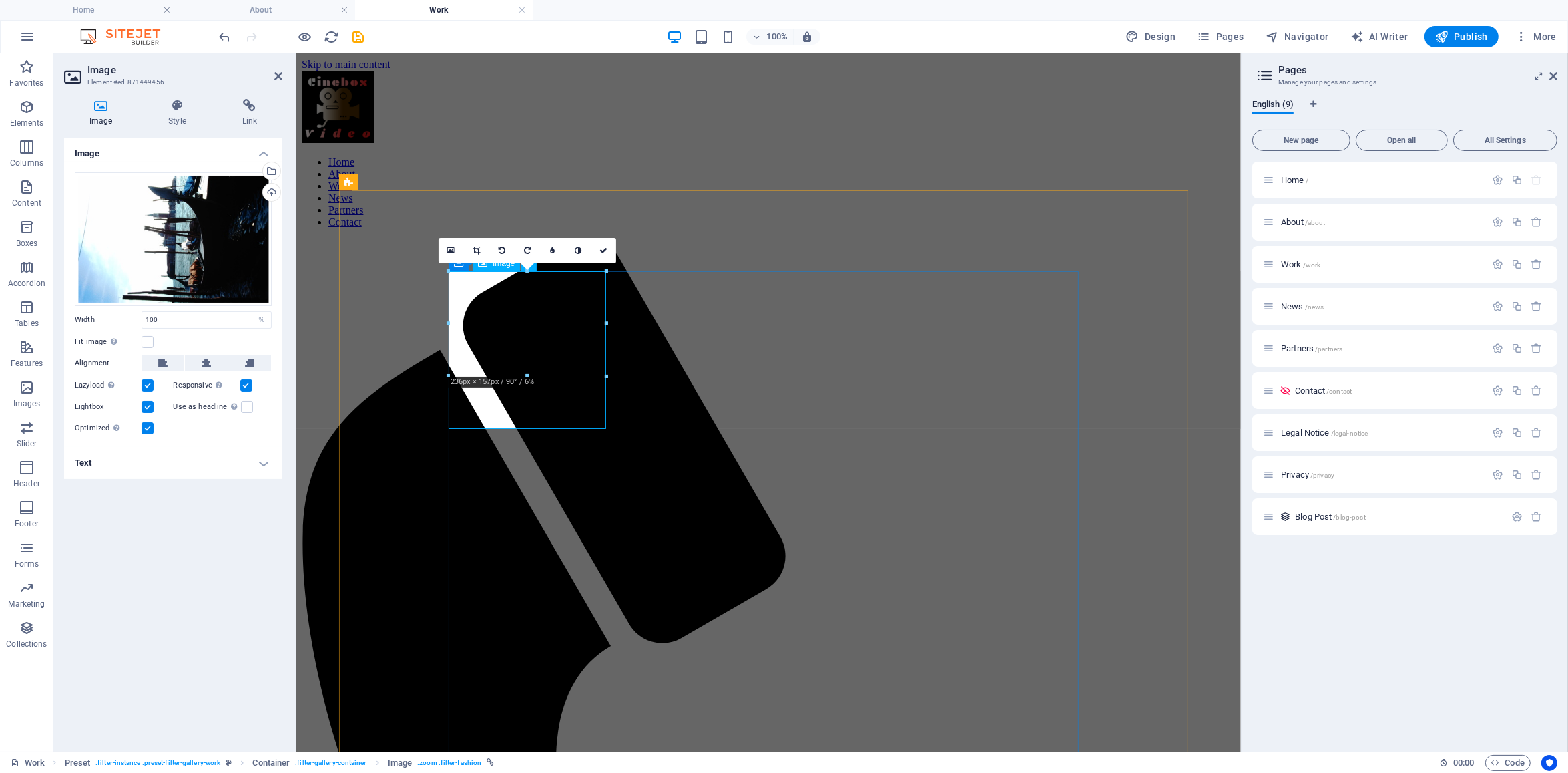
click at [268, 464] on h4 "Text" at bounding box center [173, 462] width 218 height 32
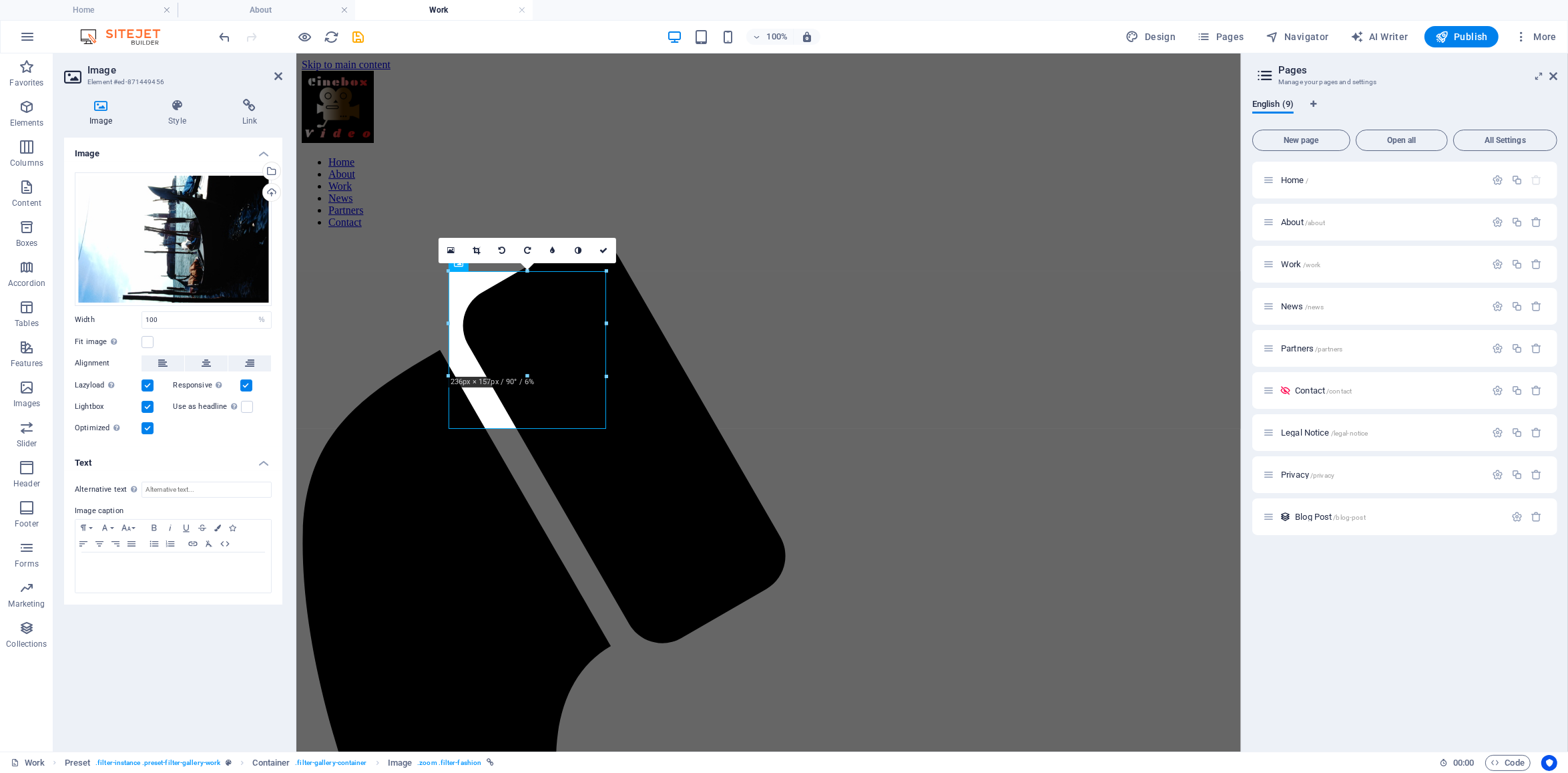
click at [153, 504] on label "Image caption" at bounding box center [173, 511] width 197 height 16
click at [566, 376] on div at bounding box center [528, 375] width 158 height 4
click at [101, 110] on icon at bounding box center [101, 105] width 74 height 14
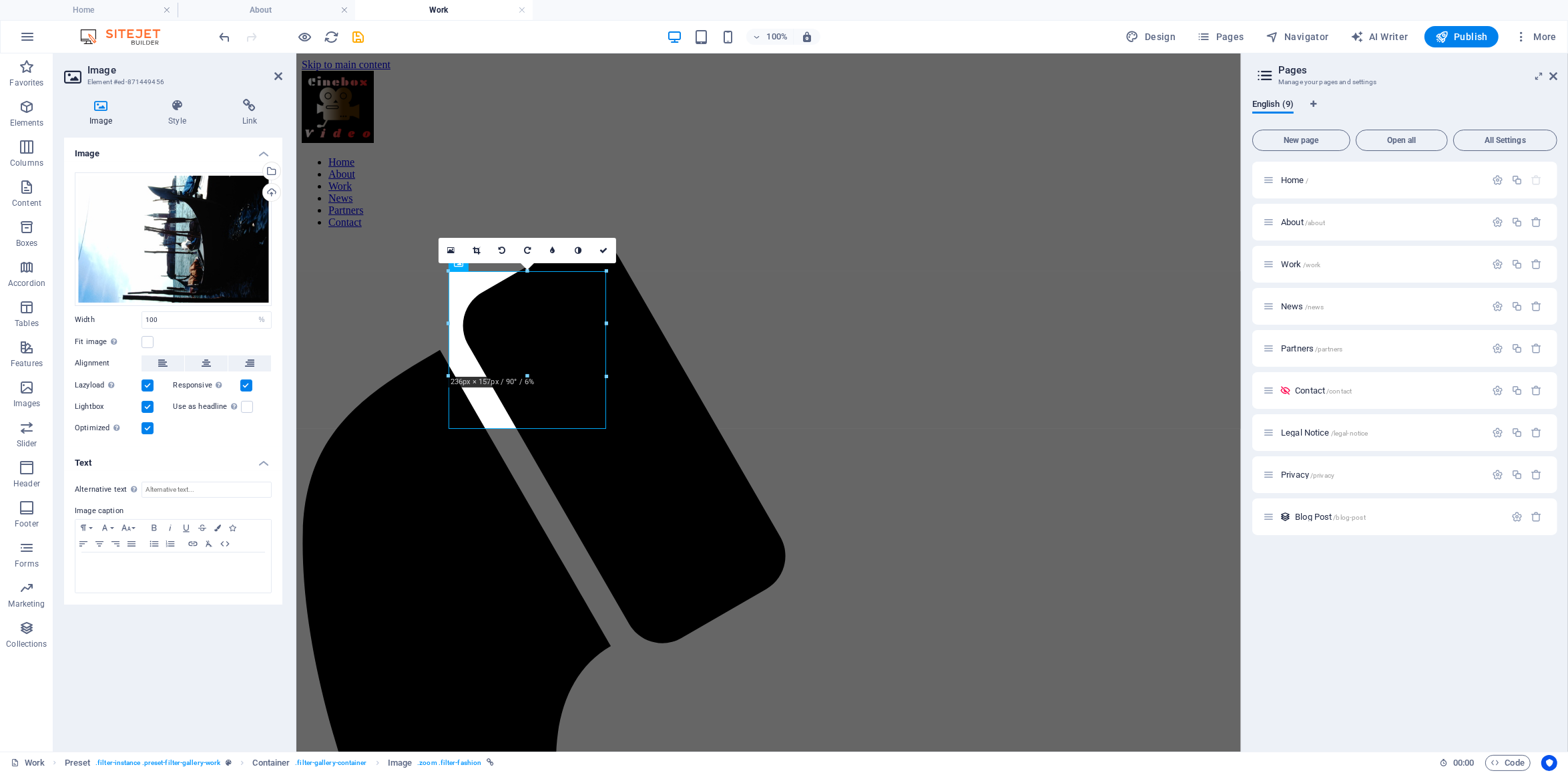
click at [101, 110] on icon at bounding box center [101, 105] width 74 height 14
click at [720, 156] on nav "Home About Work News Partners Contact" at bounding box center [768, 192] width 934 height 72
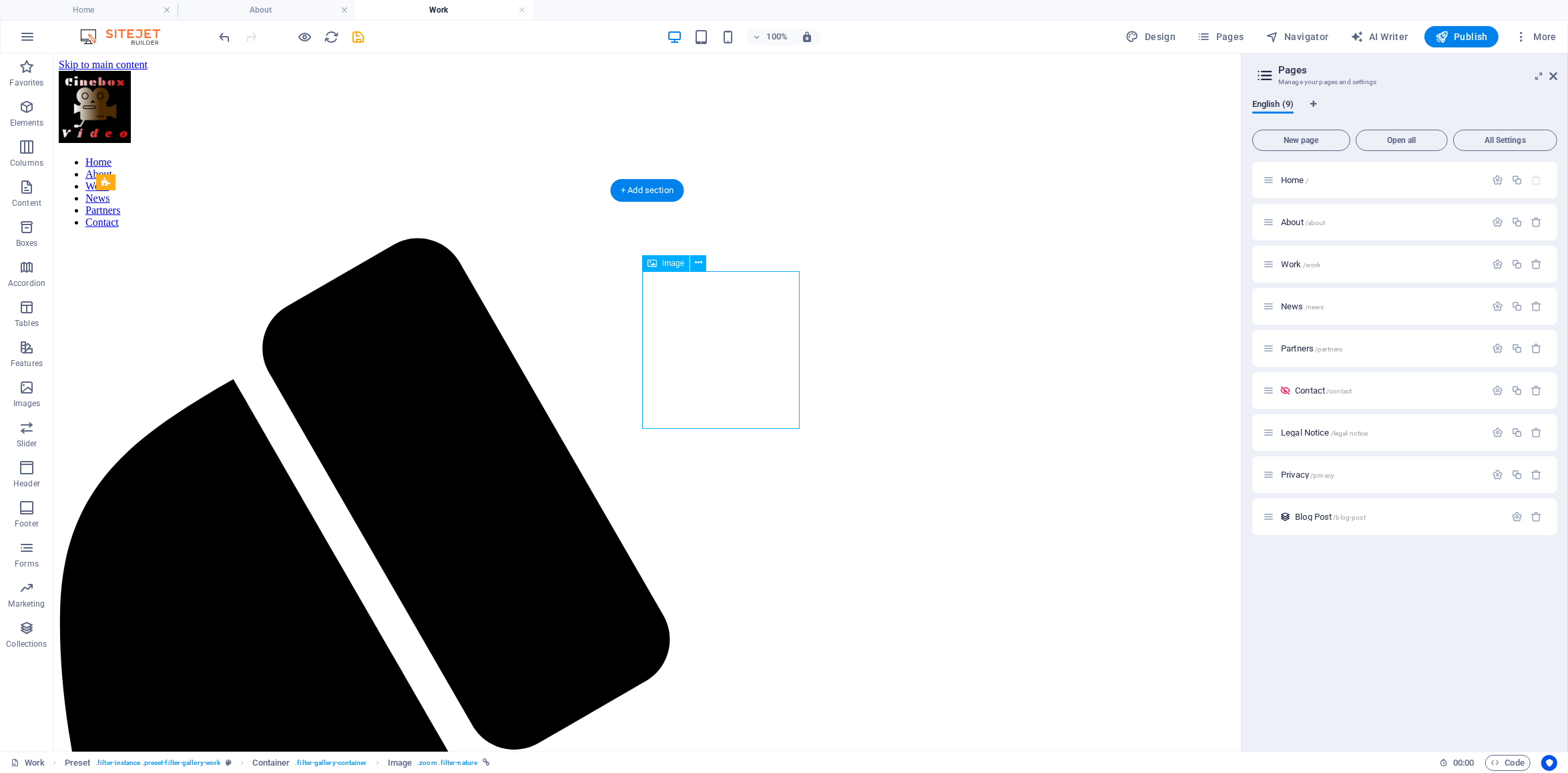
select select "%"
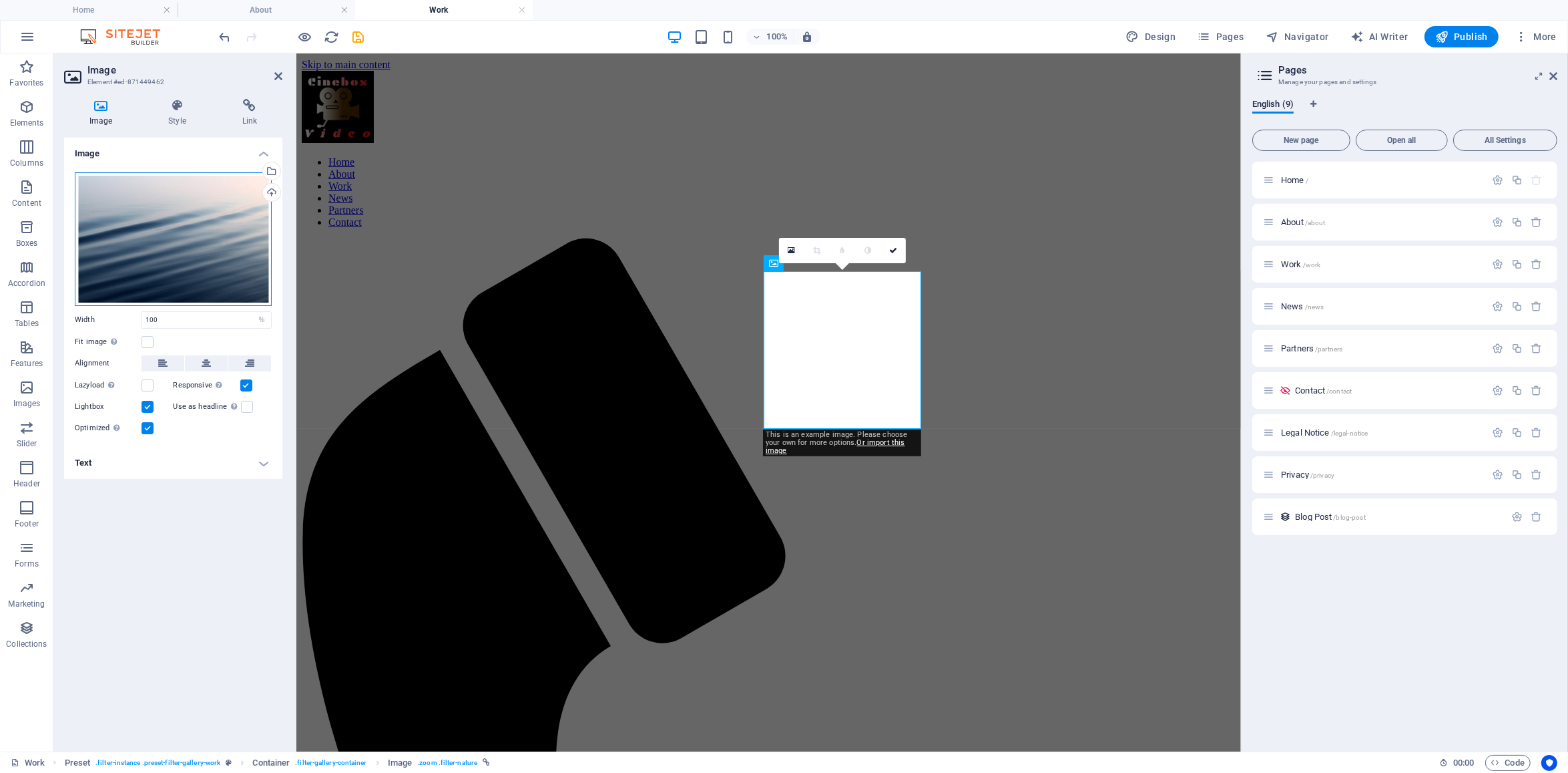
click at [185, 223] on div "Drag files here, click to choose files or select files from Files or our free s…" at bounding box center [173, 239] width 197 height 134
click at [185, 223] on body "Cinebox Home About Work Favorites Elements Columns Content Boxes Accordion Tabl…" at bounding box center [784, 386] width 1568 height 773
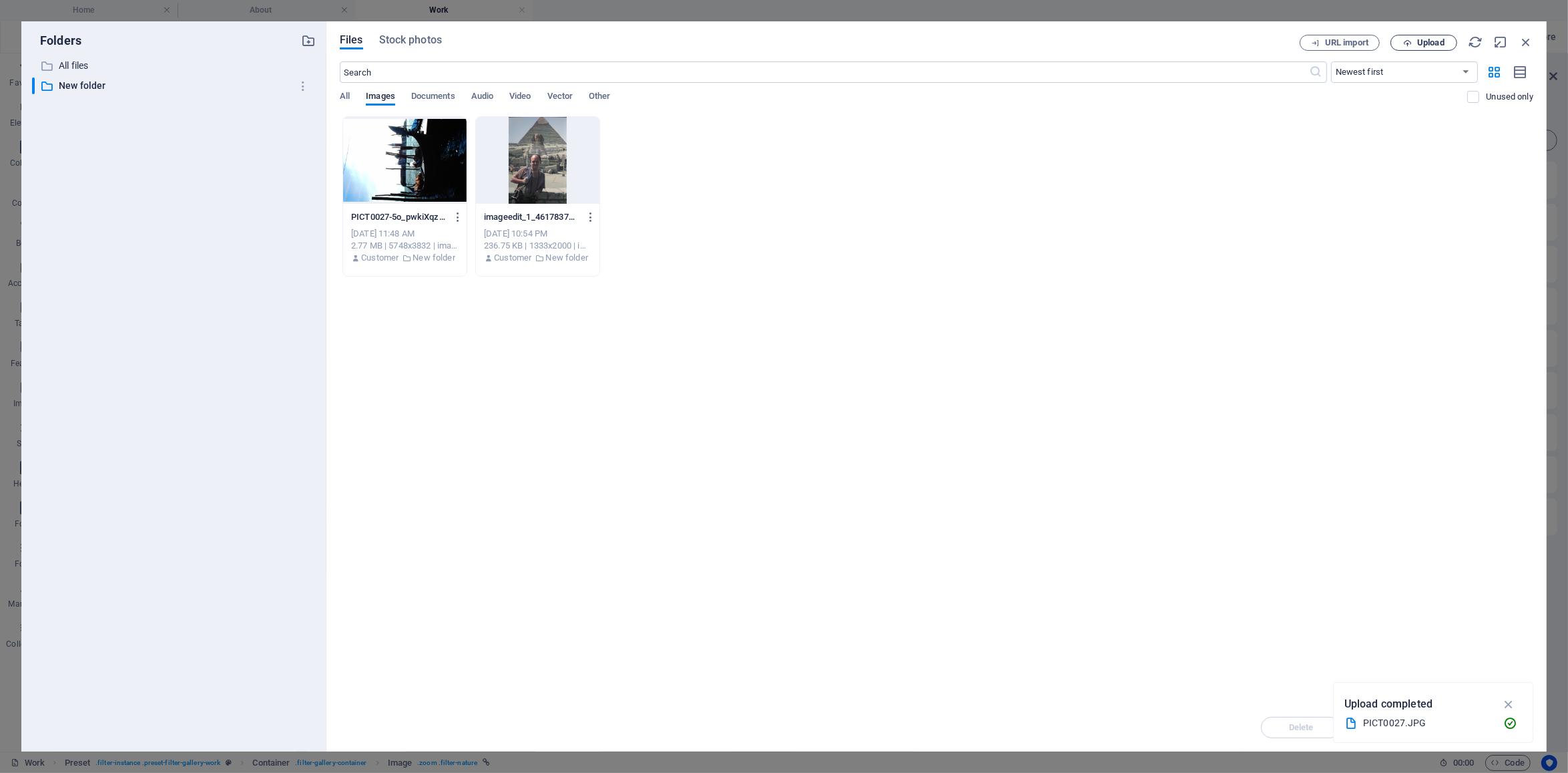
click at [1436, 39] on span "Upload" at bounding box center [1431, 42] width 27 height 8
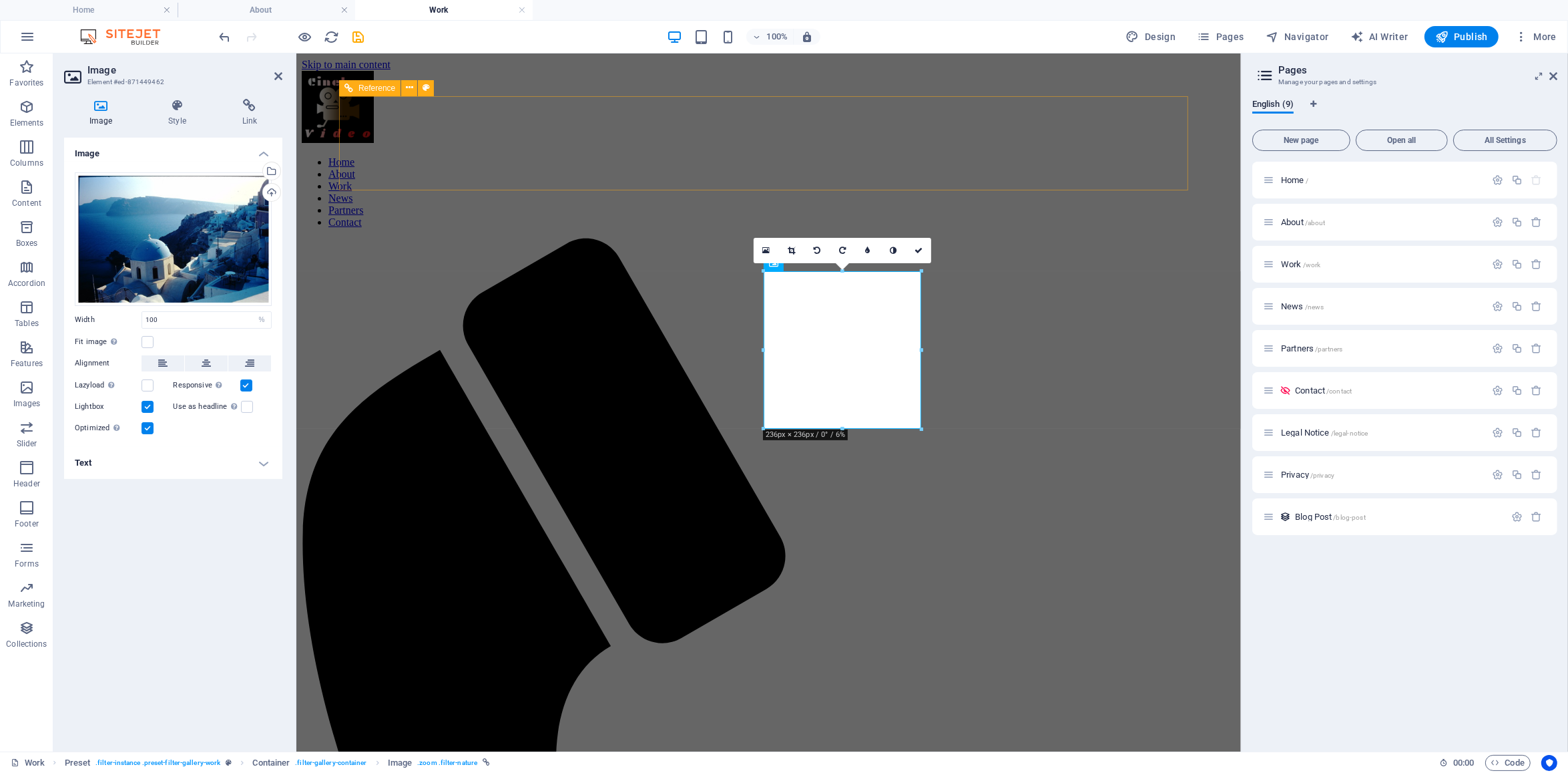
click at [1056, 171] on div "Home About Work News Partners Contact" at bounding box center [768, 775] width 934 height 1410
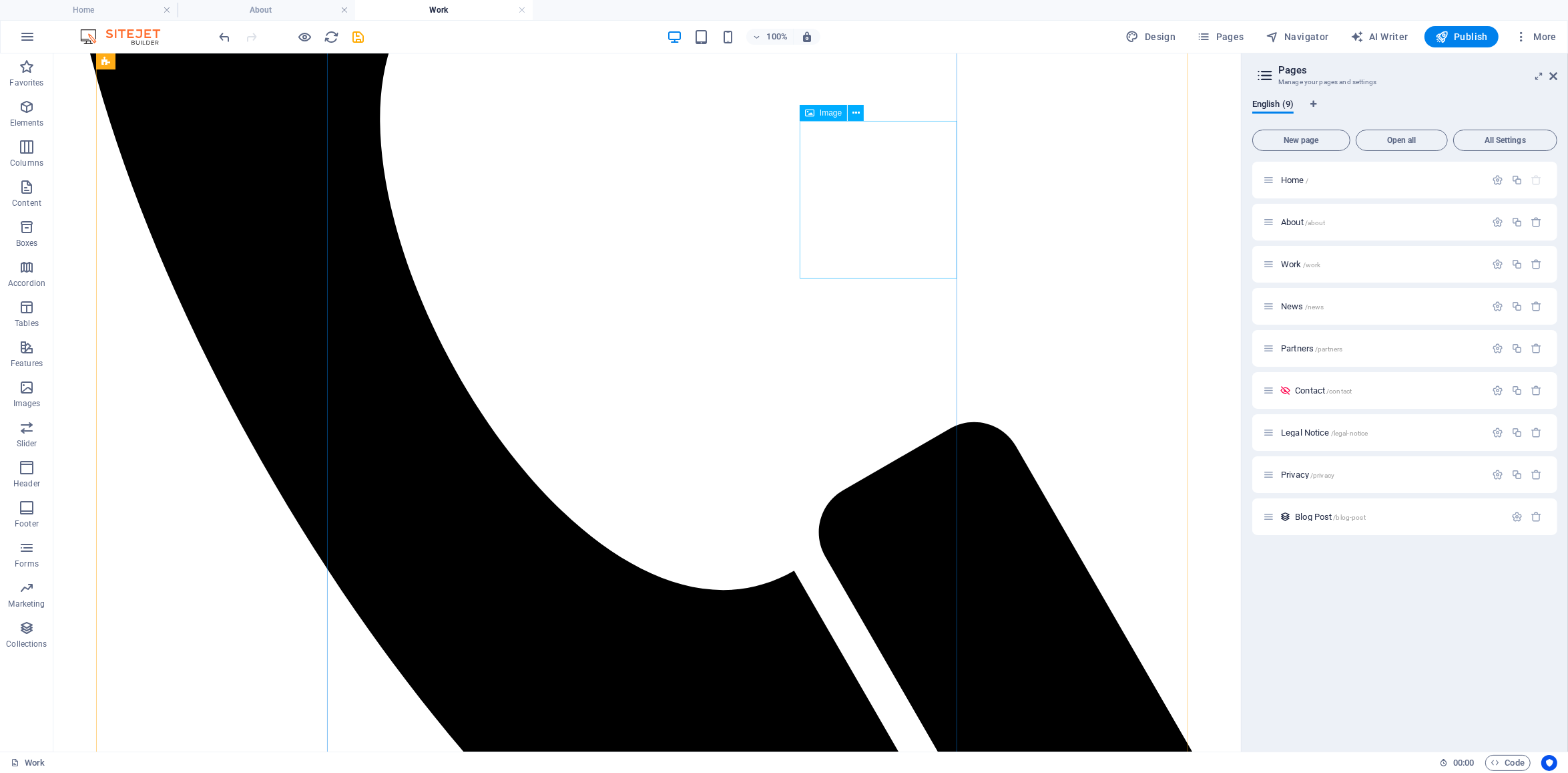
scroll to position [380, 0]
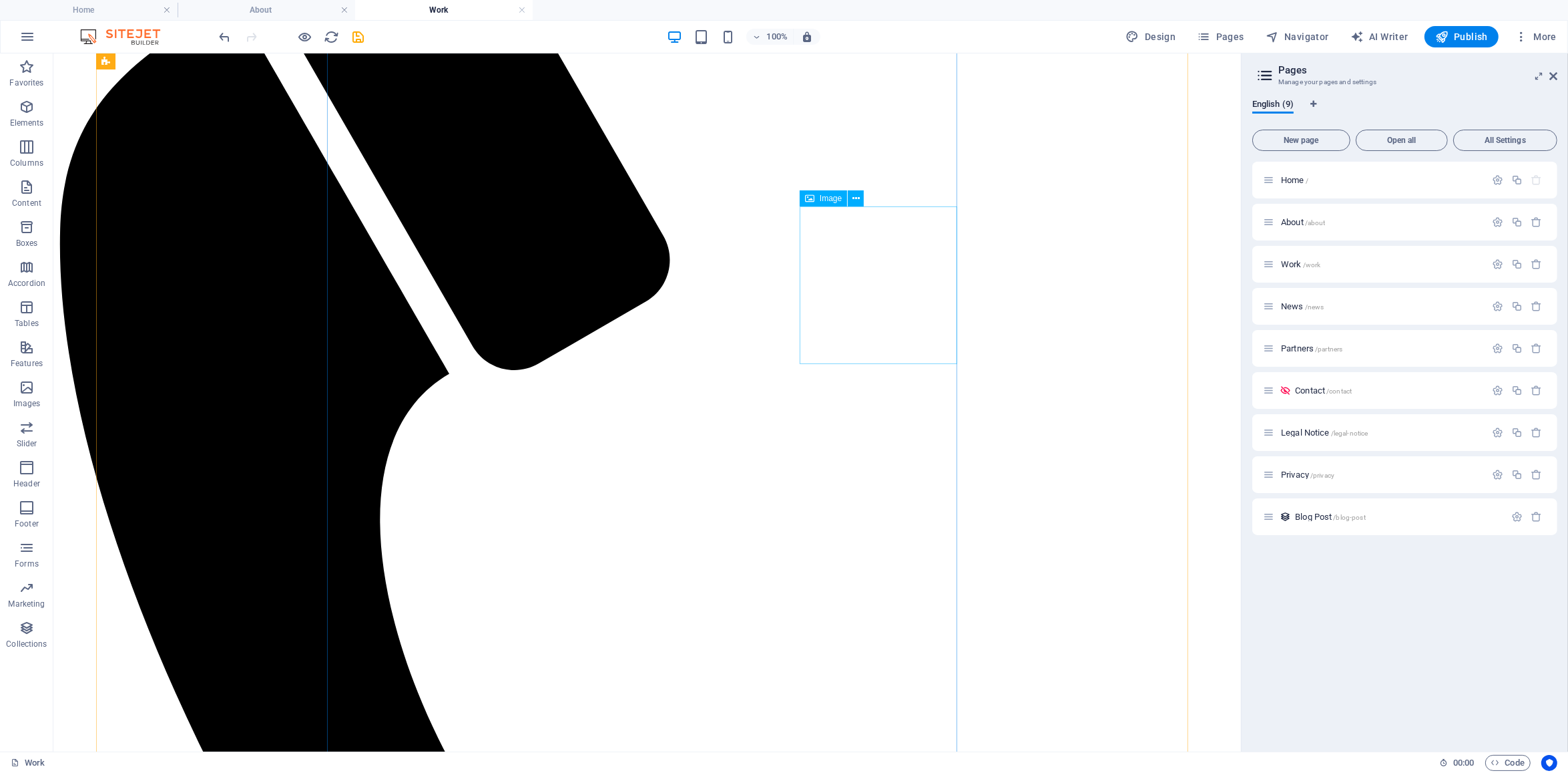
select select "%"
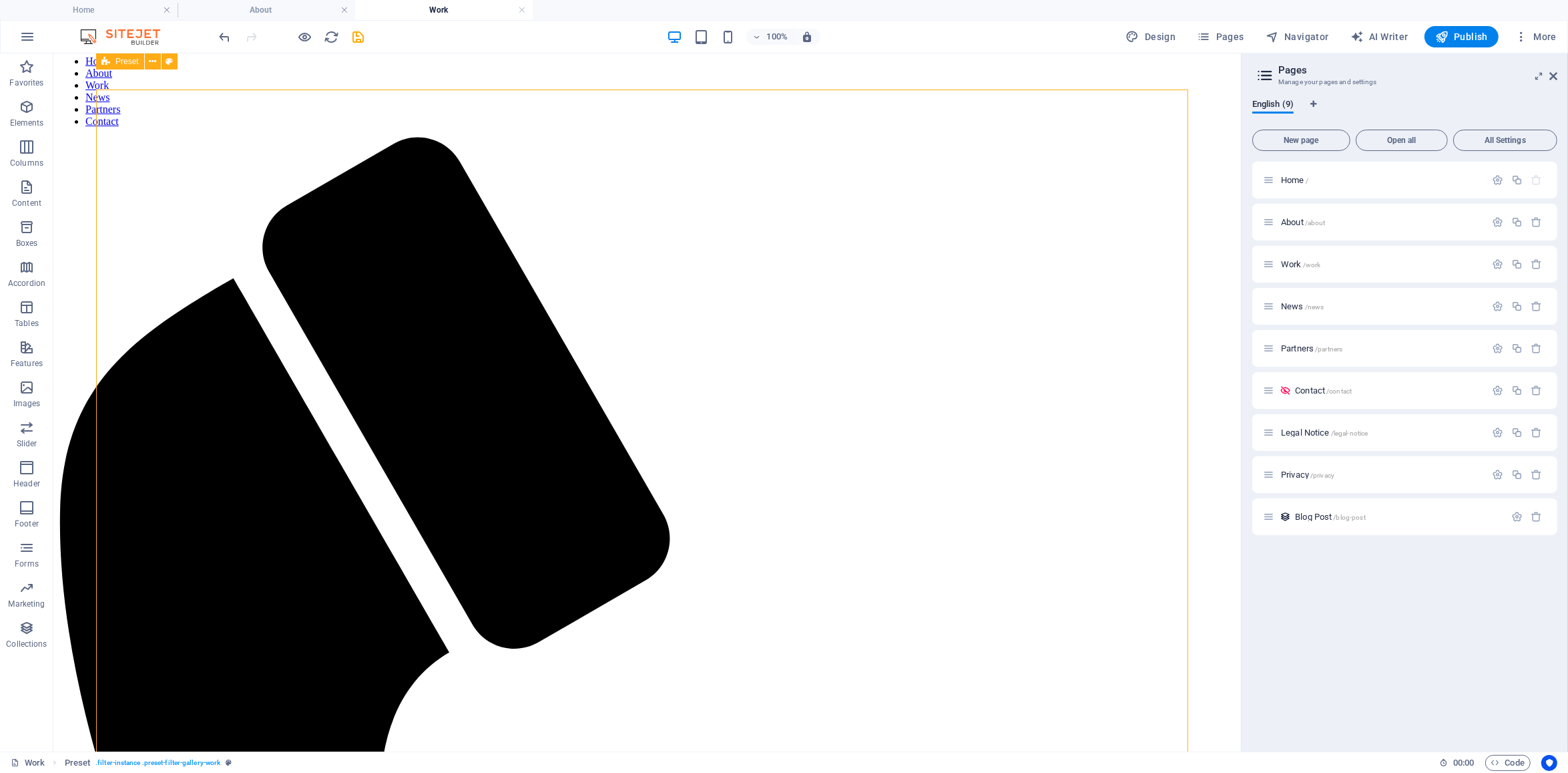
scroll to position [46, 0]
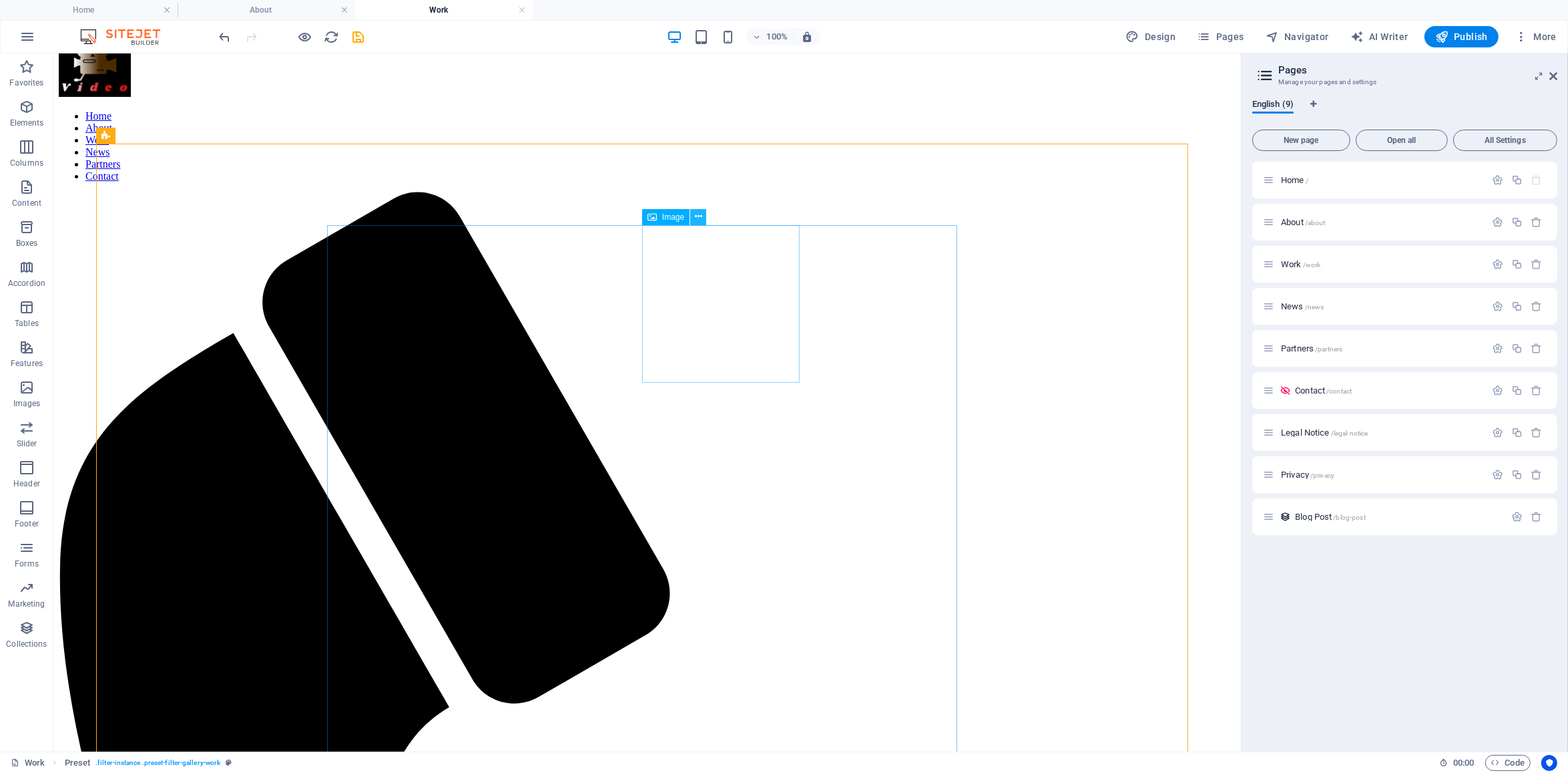
click at [702, 216] on button at bounding box center [698, 217] width 16 height 16
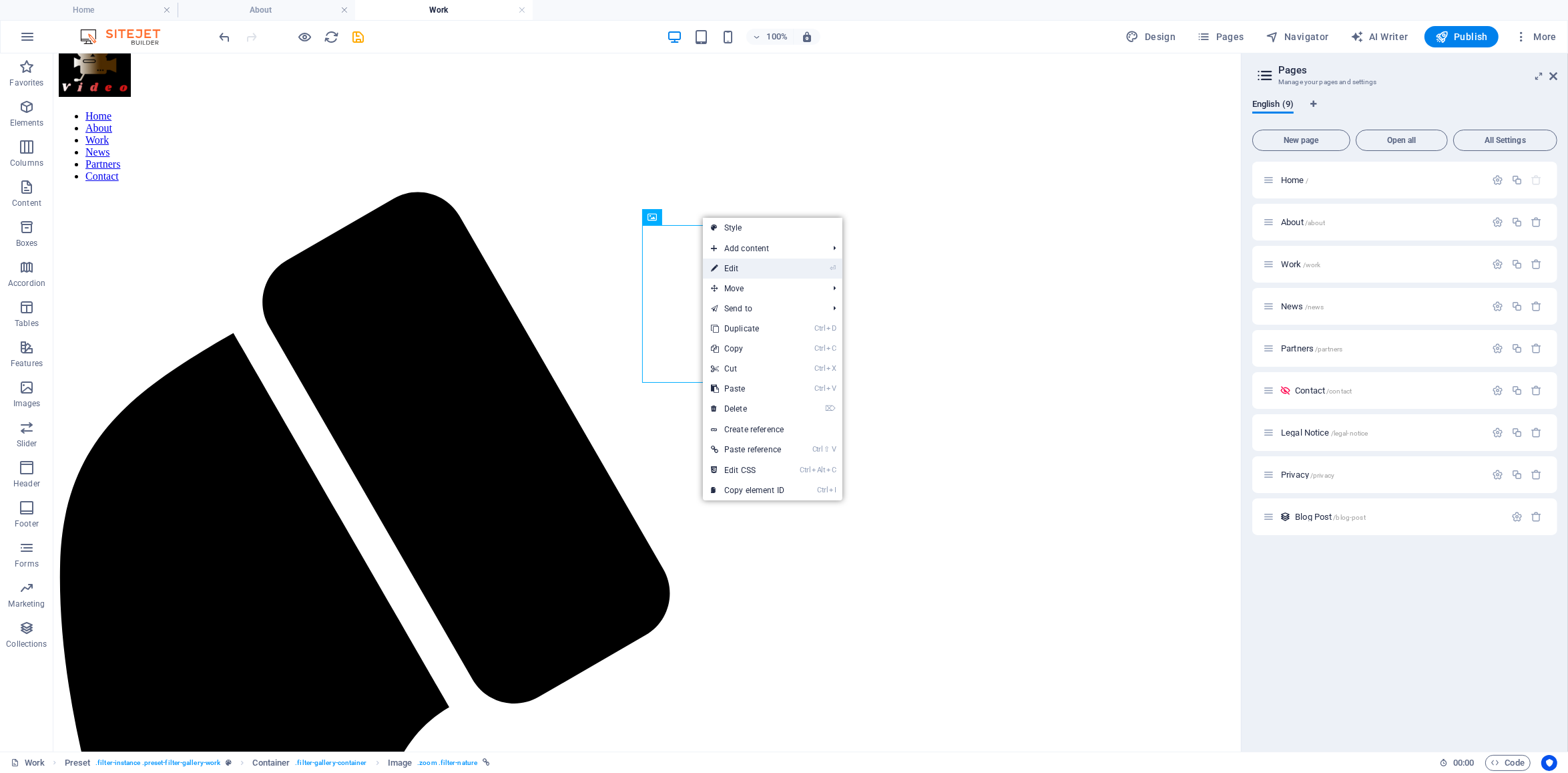
click at [739, 267] on link "⏎ Edit" at bounding box center [747, 268] width 89 height 20
select select "%"
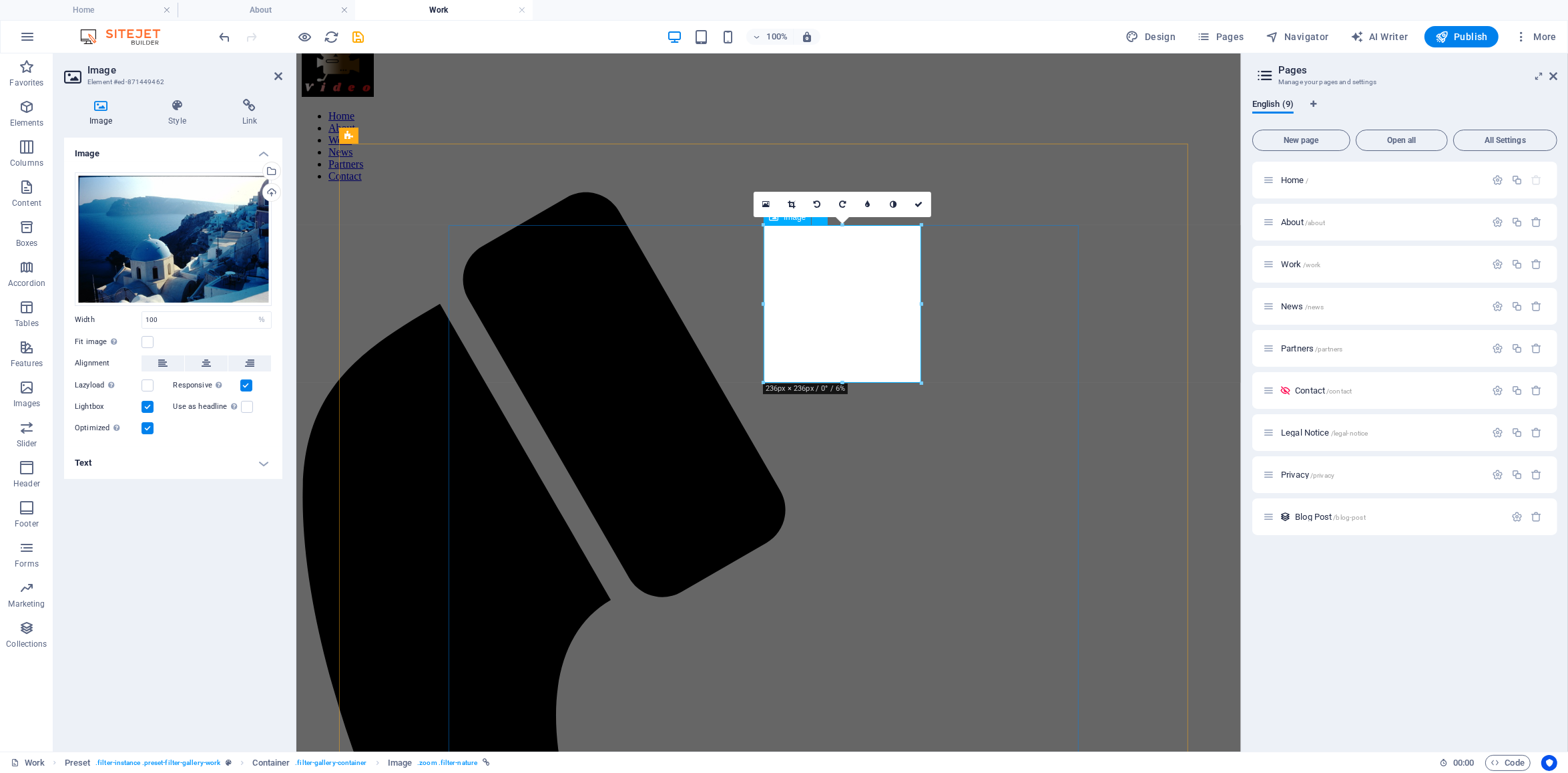
click at [756, 179] on icon at bounding box center [753, 178] width 8 height 14
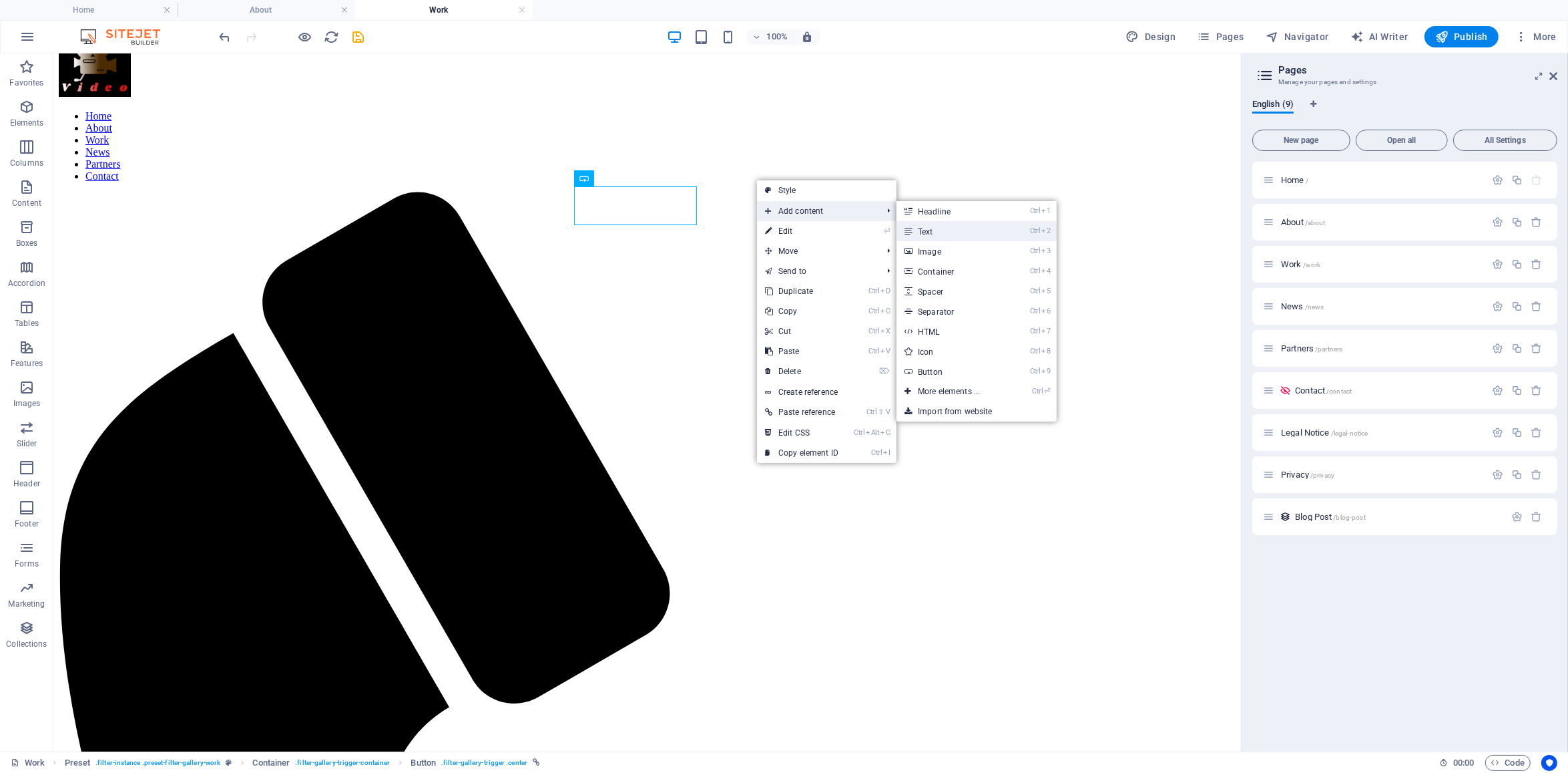
click at [937, 229] on link "Ctrl 2 Text" at bounding box center [951, 231] width 111 height 20
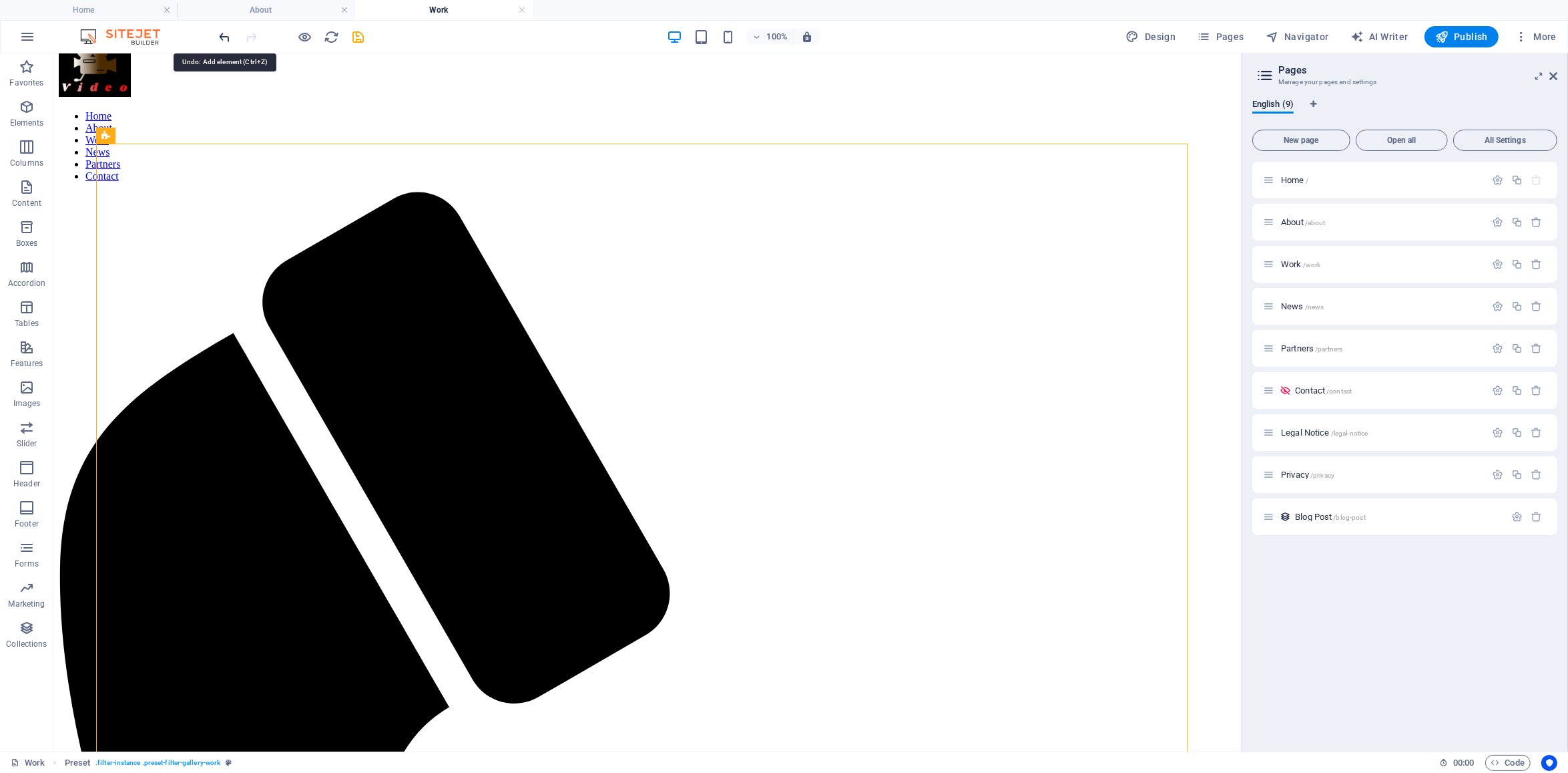
click at [224, 35] on icon "undo" at bounding box center [225, 37] width 15 height 15
click at [698, 214] on icon at bounding box center [698, 217] width 8 height 14
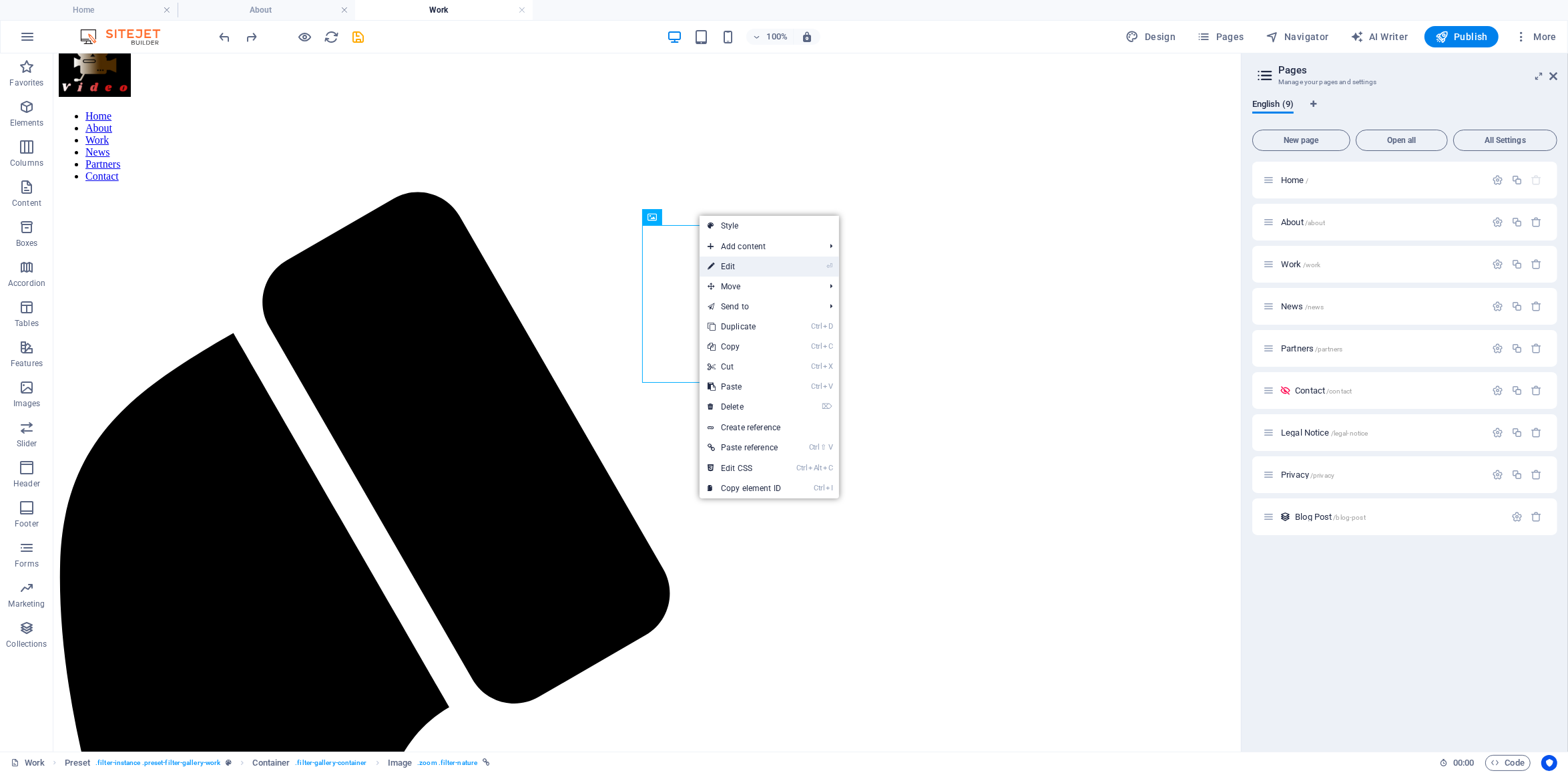
drag, startPoint x: 759, startPoint y: 262, endPoint x: 461, endPoint y: 210, distance: 302.5
click at [759, 262] on link "⏎ Edit" at bounding box center [745, 266] width 89 height 20
select select "%"
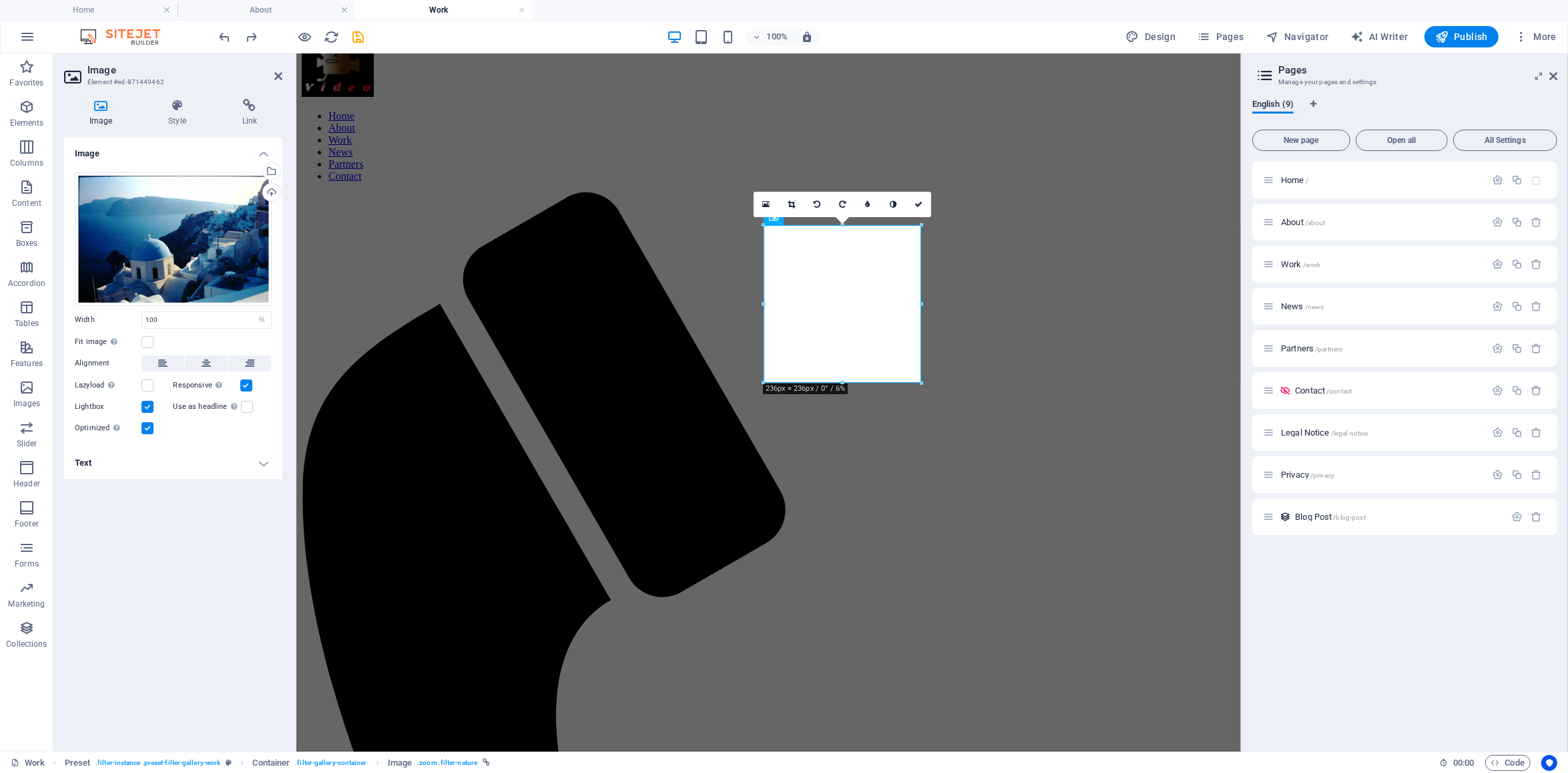
click at [269, 467] on h4 "Text" at bounding box center [173, 462] width 218 height 32
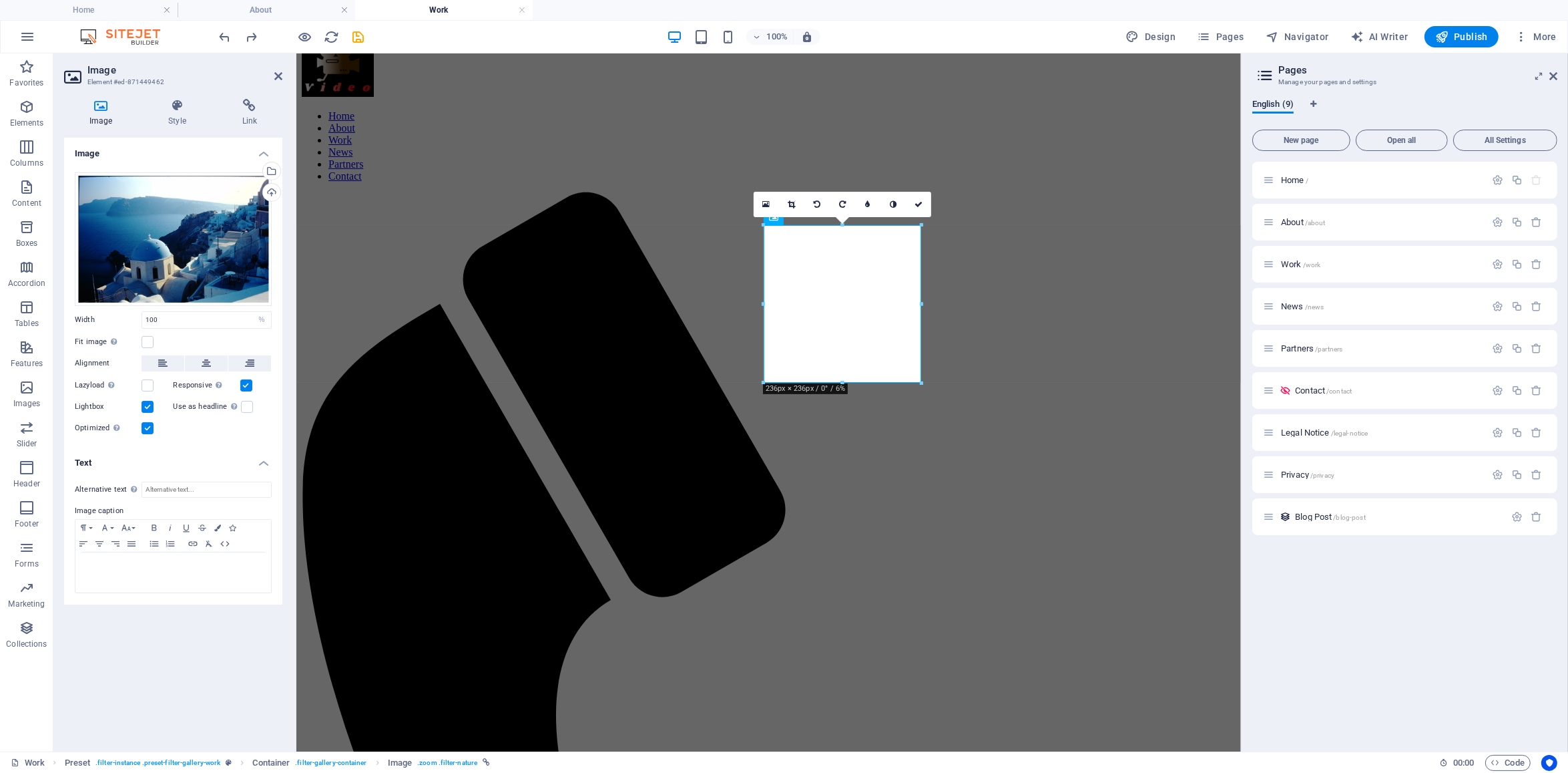
click at [269, 467] on h4 "Text" at bounding box center [173, 458] width 218 height 24
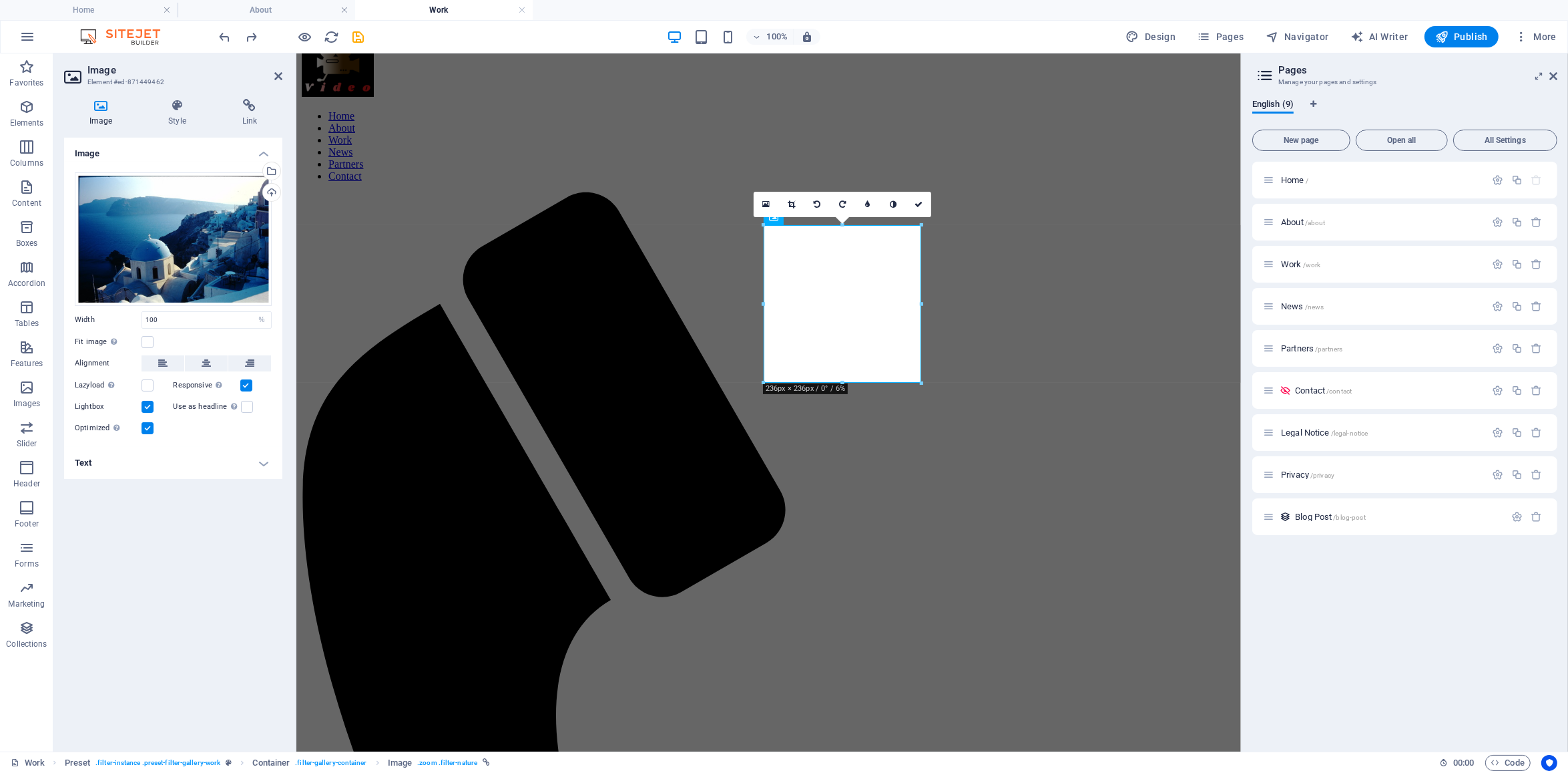
click at [269, 467] on h4 "Text" at bounding box center [173, 462] width 218 height 32
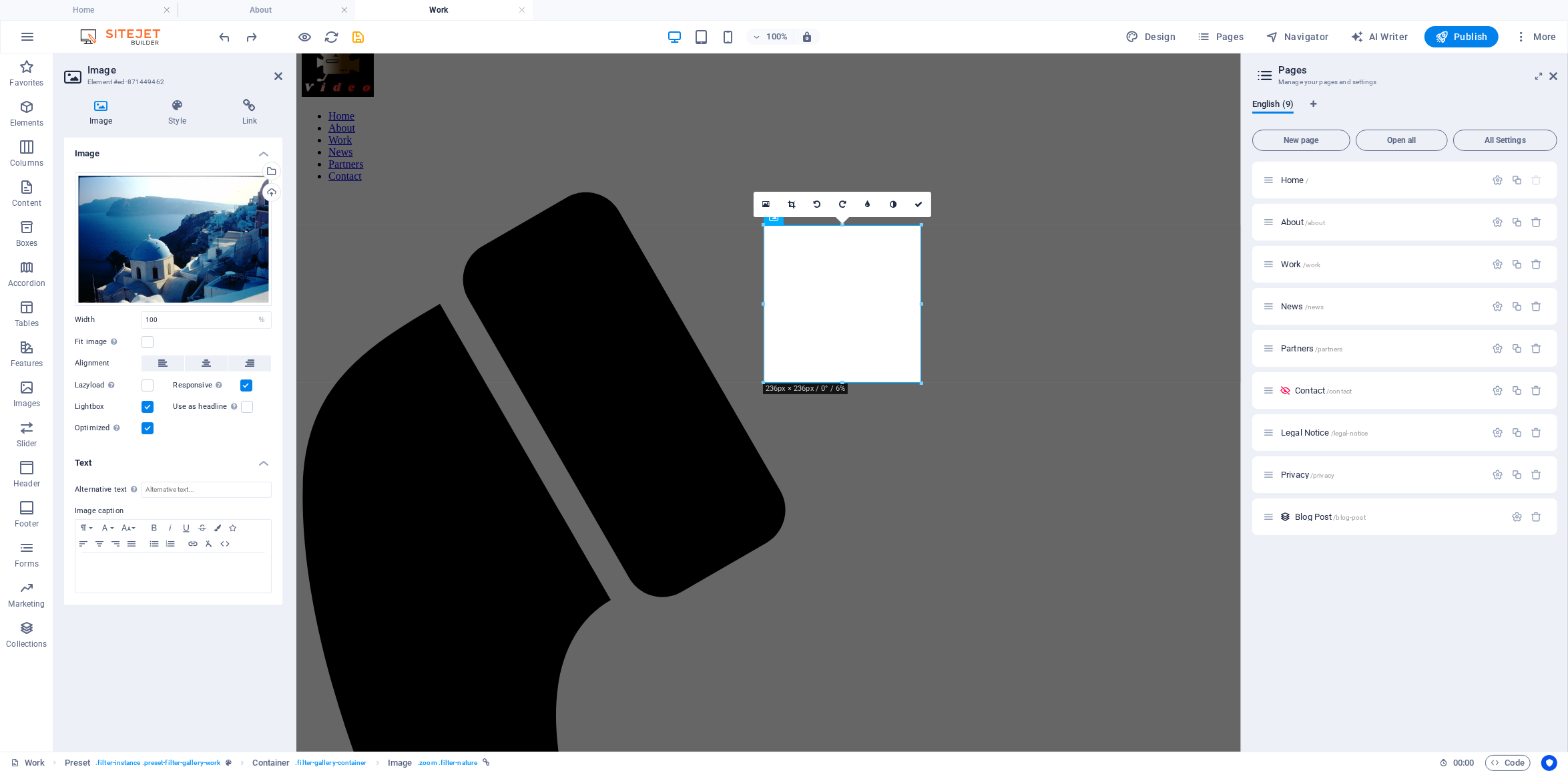
click at [269, 467] on h4 "Text" at bounding box center [173, 458] width 218 height 24
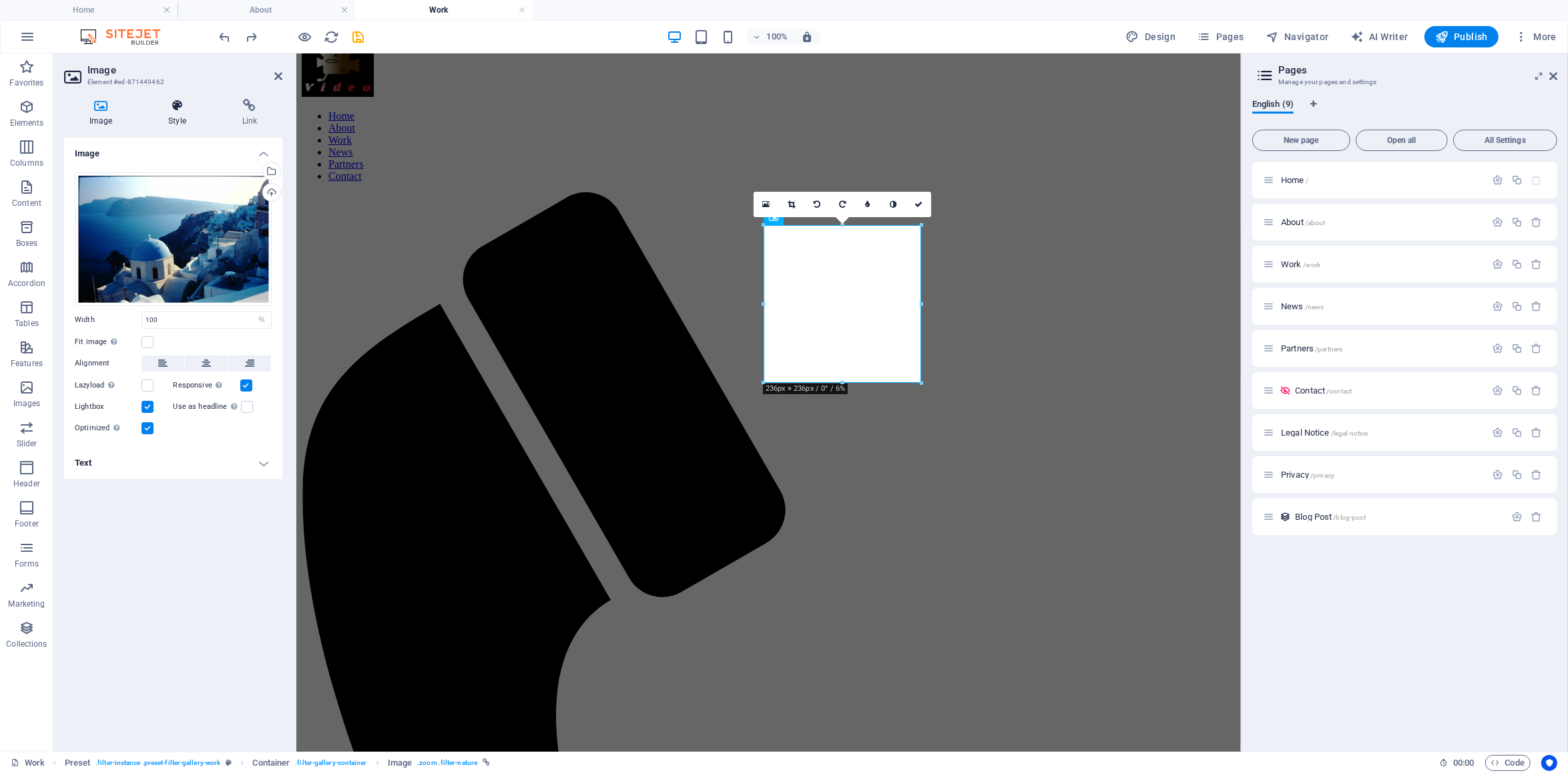
click at [177, 117] on h4 "Style" at bounding box center [180, 112] width 74 height 28
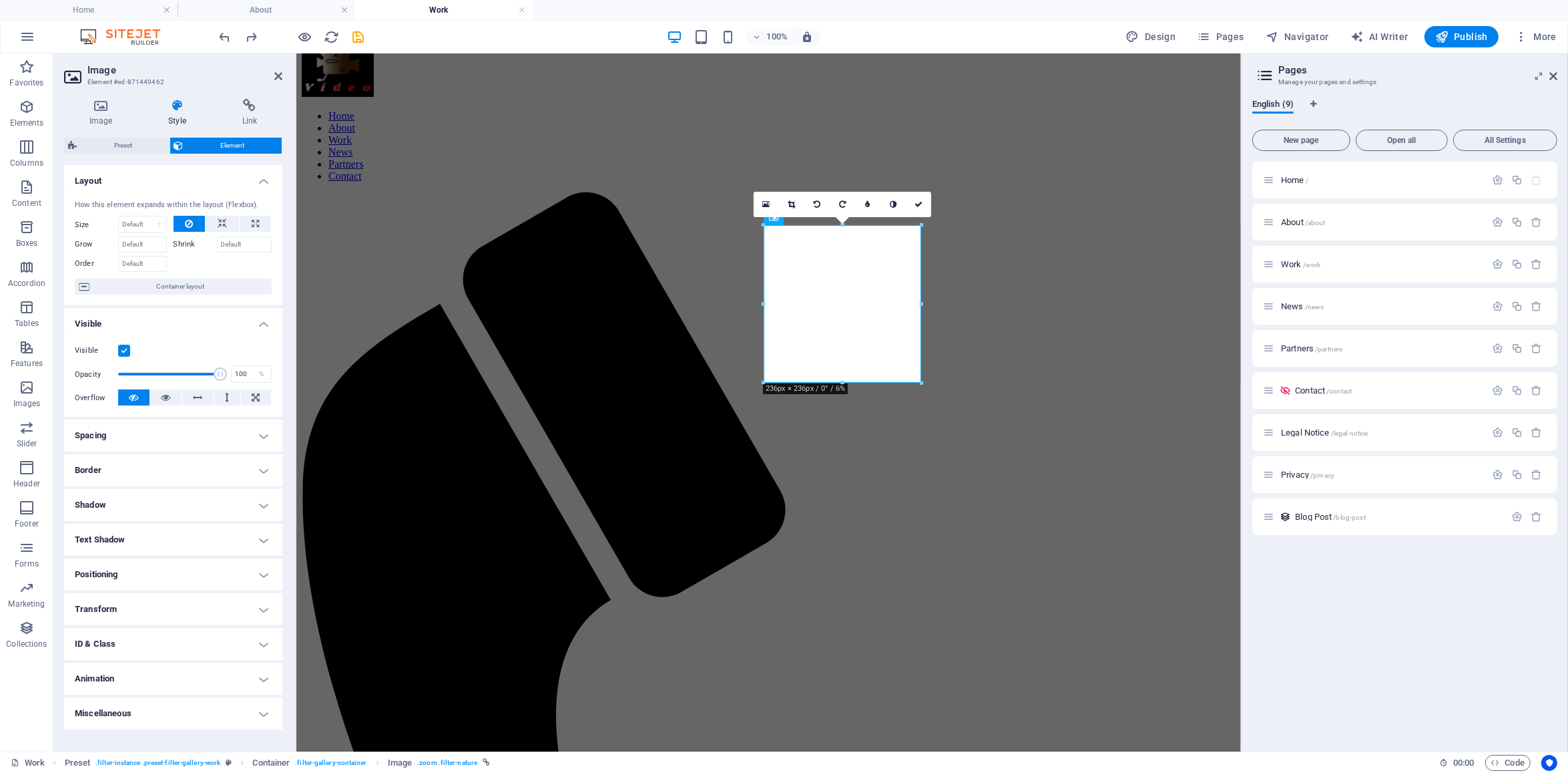
click at [261, 434] on h4 "Spacing" at bounding box center [173, 434] width 218 height 32
click at [266, 434] on h4 "Spacing" at bounding box center [173, 431] width 218 height 24
click at [264, 465] on h4 "Border" at bounding box center [173, 470] width 218 height 32
click at [264, 465] on h4 "Border" at bounding box center [173, 466] width 218 height 24
click at [267, 644] on h4 "ID & Class" at bounding box center [173, 643] width 218 height 32
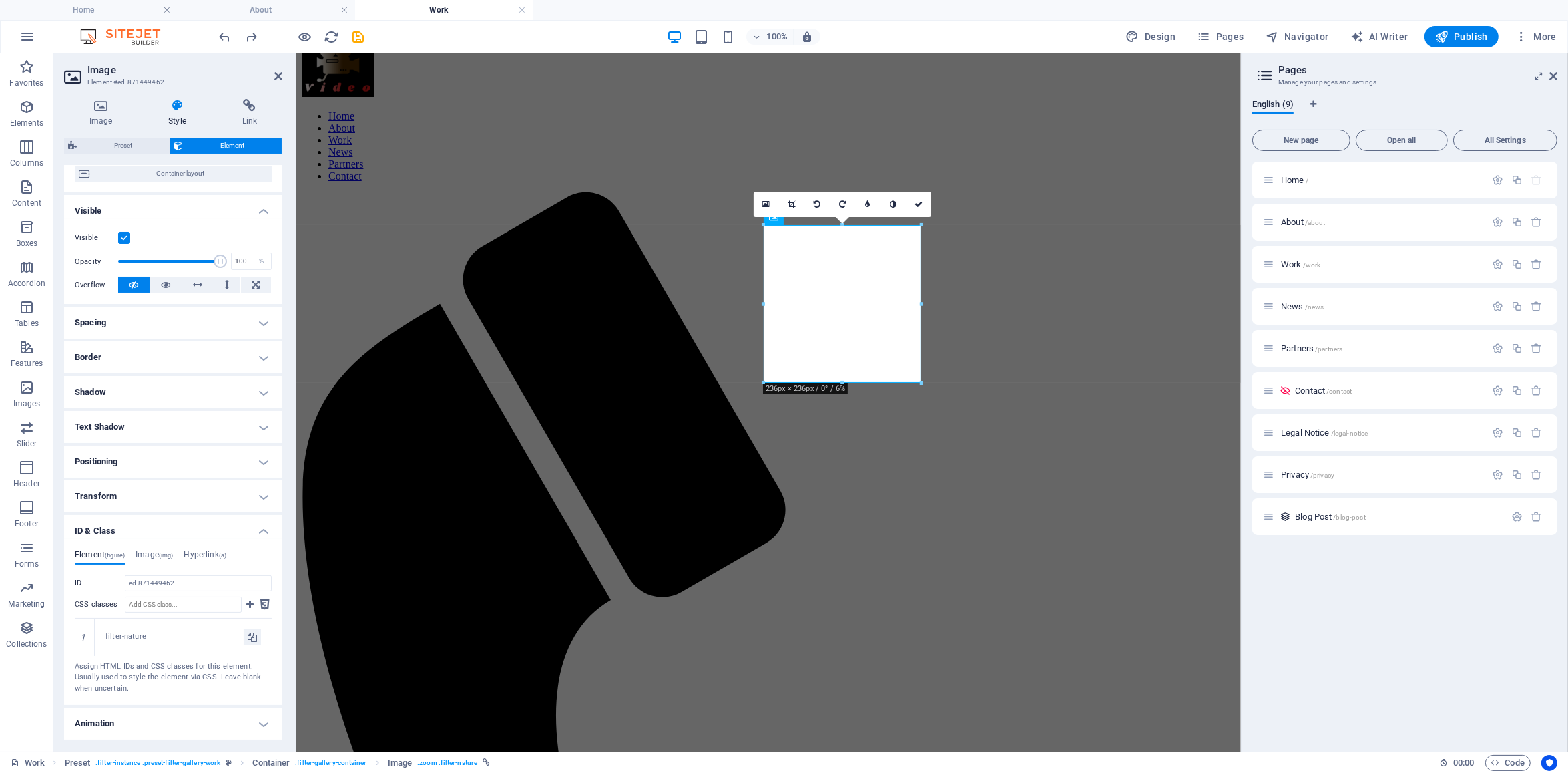
scroll to position [145, 0]
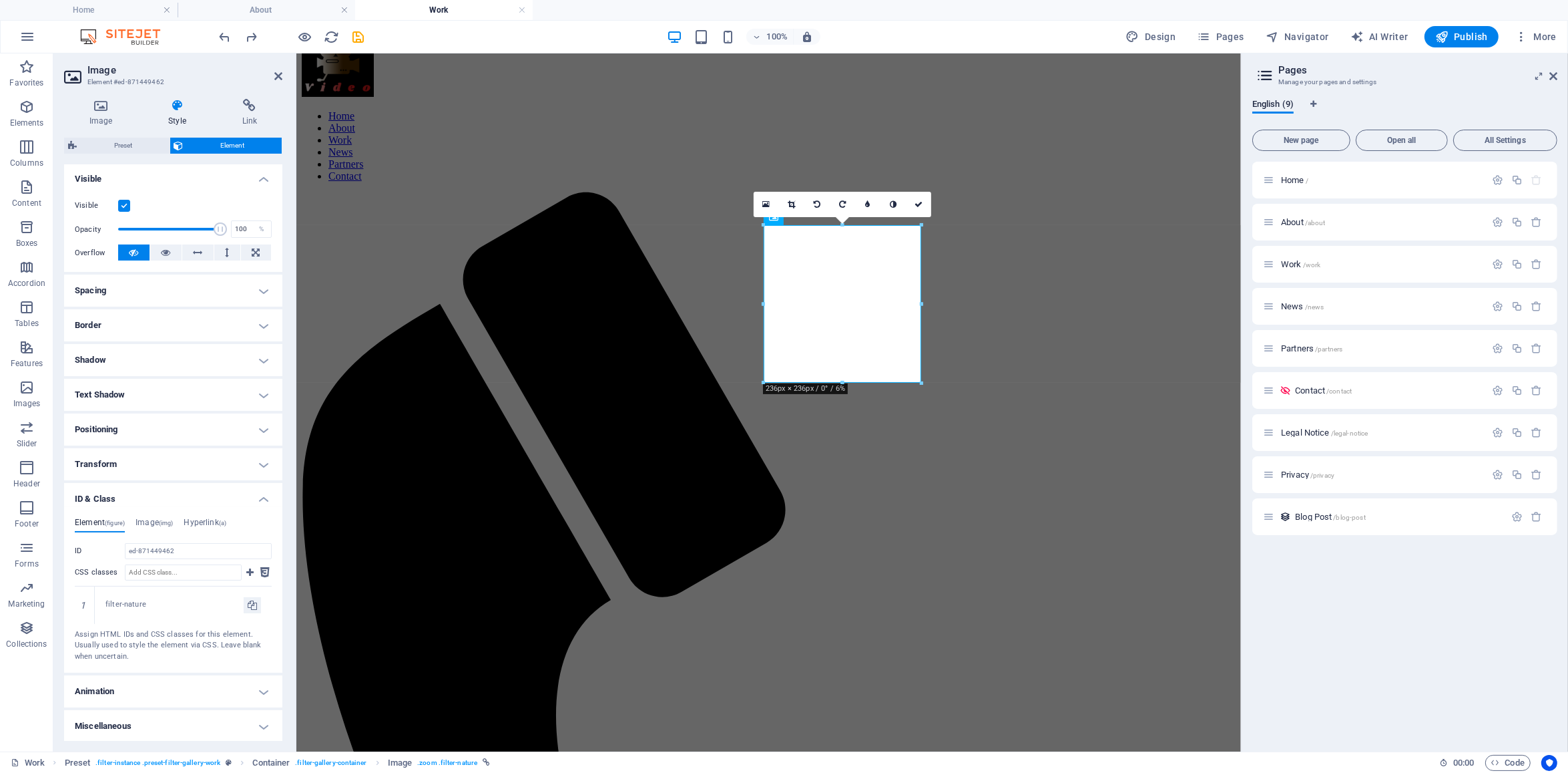
click at [267, 722] on h4 "Miscellaneous" at bounding box center [173, 725] width 218 height 32
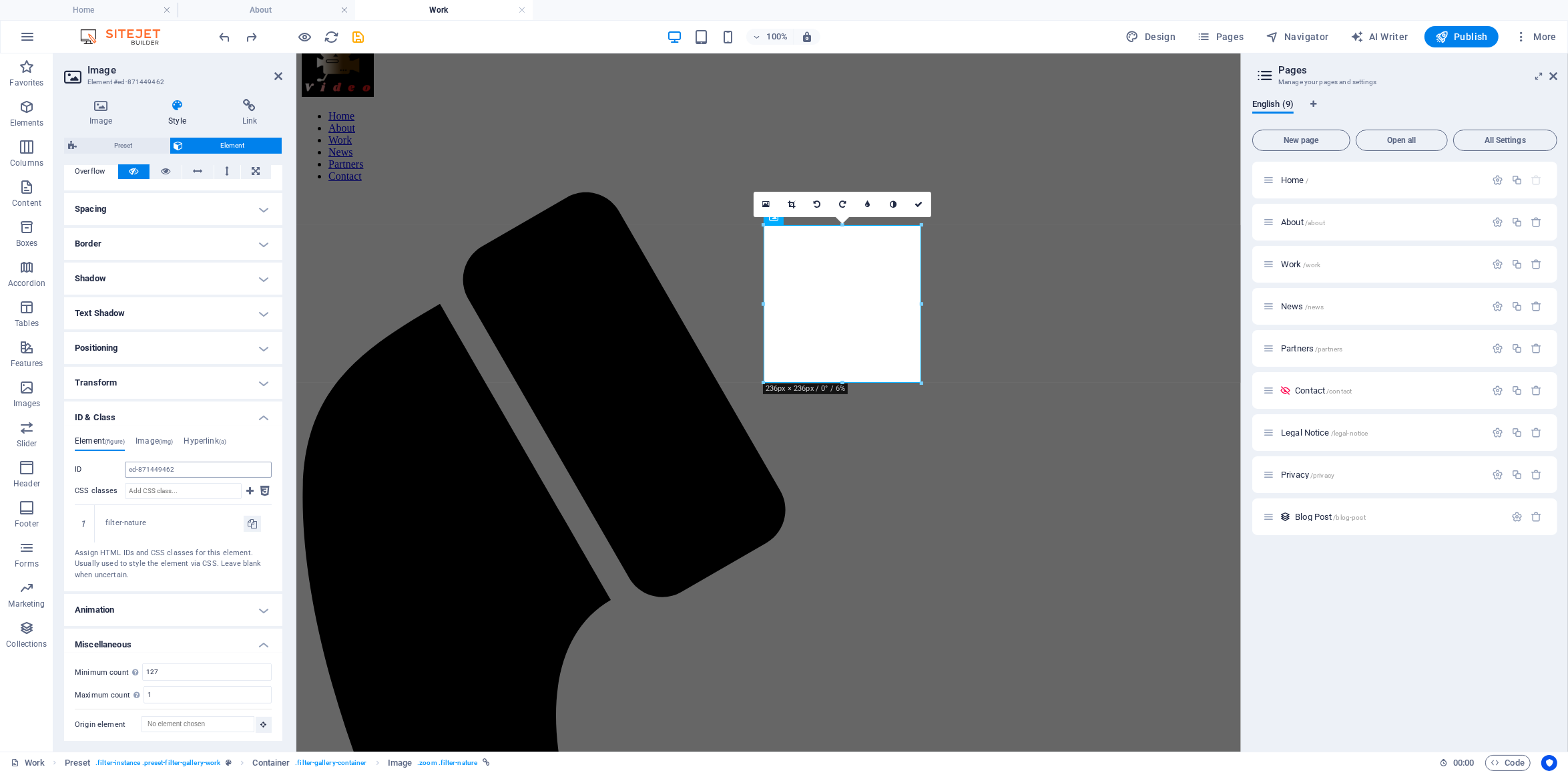
scroll to position [0, 0]
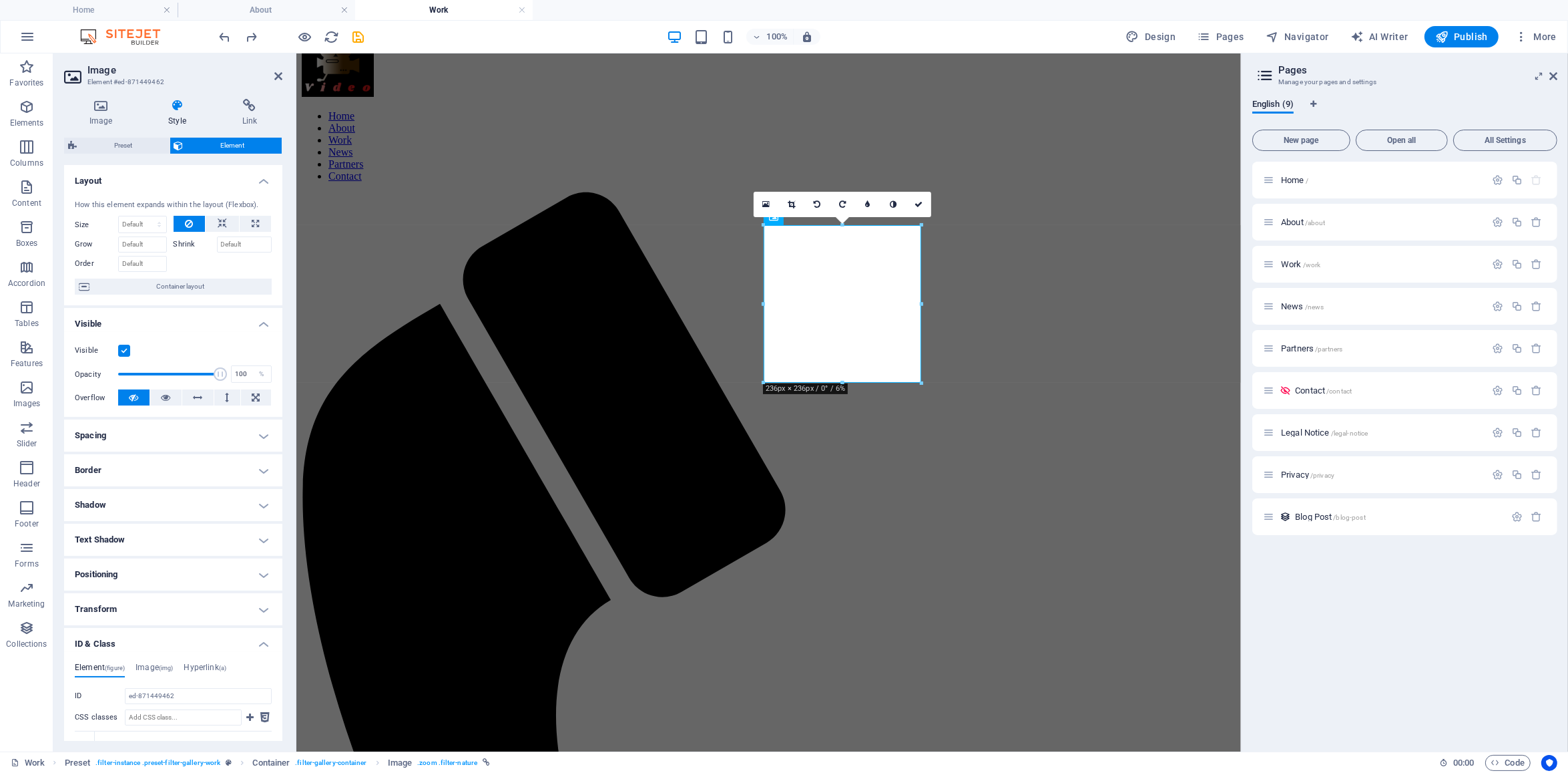
click at [176, 117] on h4 "Style" at bounding box center [180, 112] width 74 height 28
click at [616, 110] on nav "Home About Work News Partners Contact" at bounding box center [768, 146] width 934 height 72
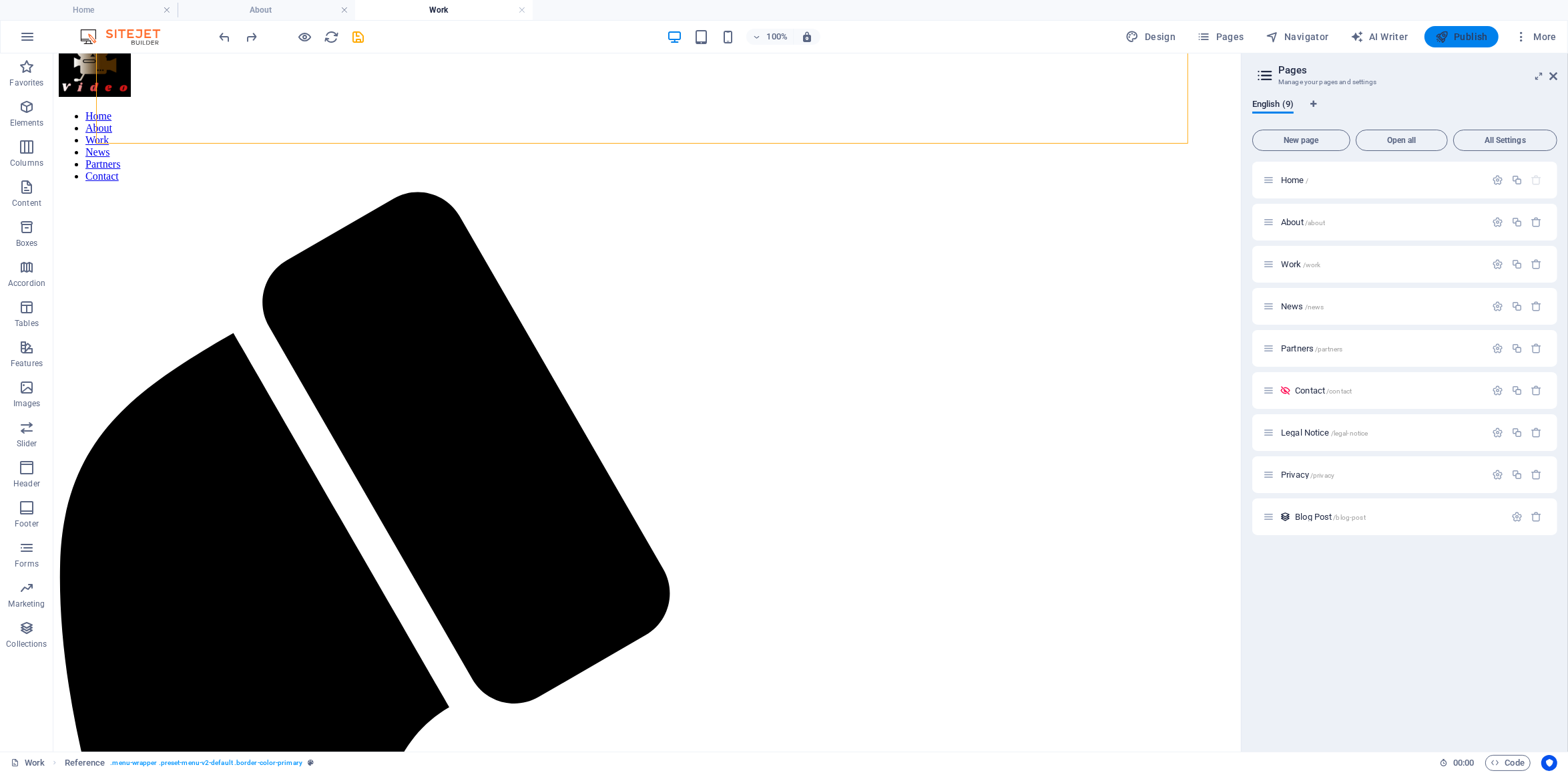
click at [1460, 38] on span "Publish" at bounding box center [1462, 37] width 53 height 14
